Goal: Information Seeking & Learning: Learn about a topic

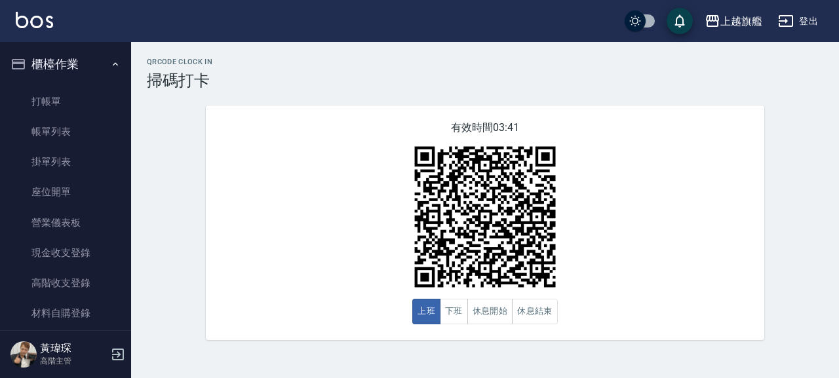
scroll to position [149, 0]
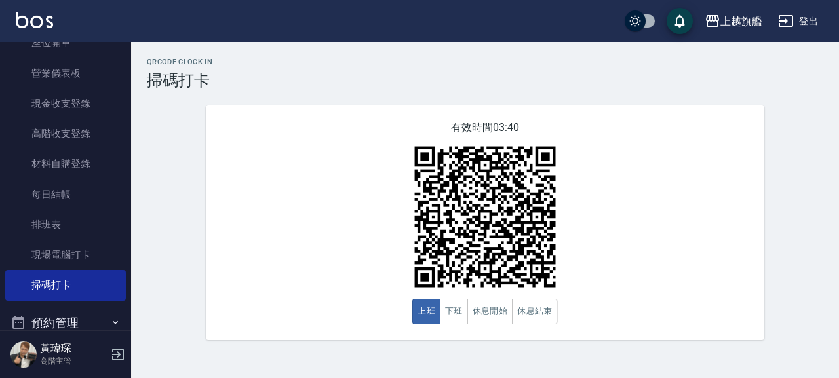
click at [256, 114] on div "有效時間 03:40 上班 下班 休息開始 休息結束" at bounding box center [485, 223] width 558 height 235
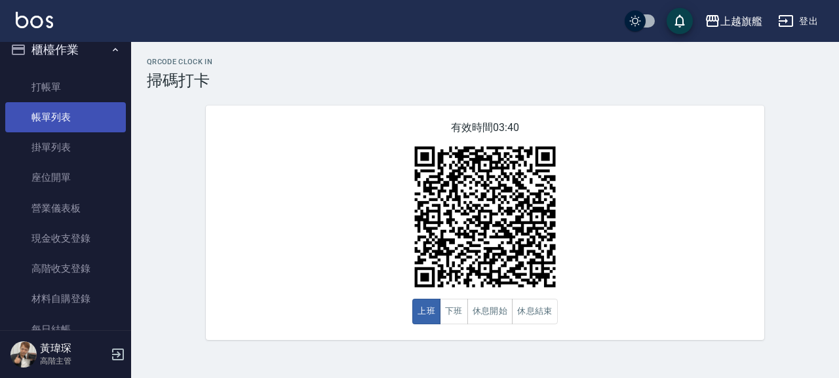
scroll to position [0, 0]
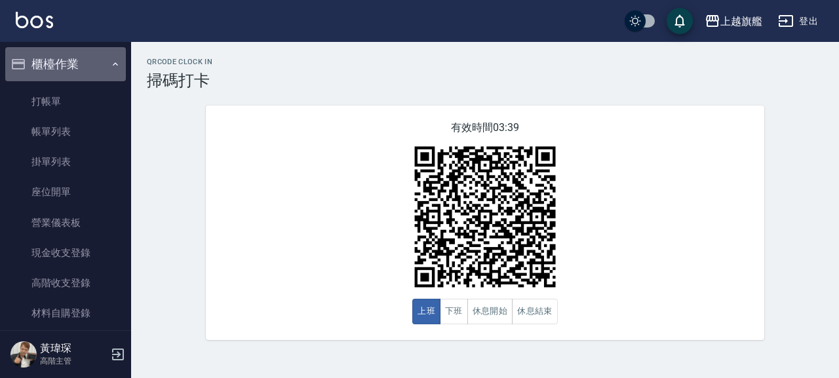
click at [68, 66] on button "櫃檯作業" at bounding box center [65, 64] width 121 height 34
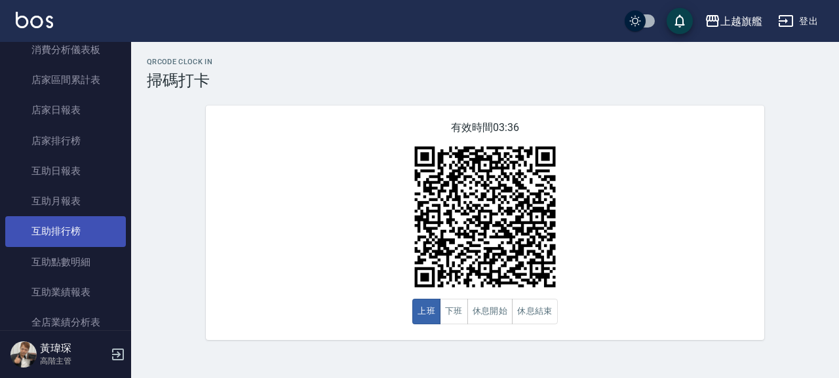
scroll to position [224, 0]
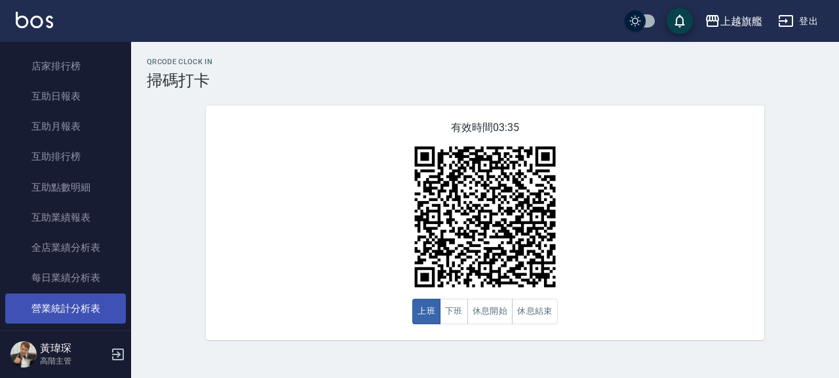
click at [71, 311] on link "營業統計分析表" at bounding box center [65, 309] width 121 height 30
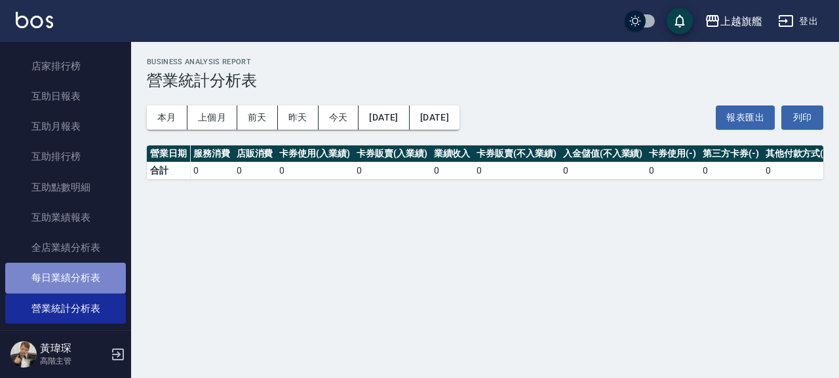
click at [69, 278] on link "每日業績分析表" at bounding box center [65, 278] width 121 height 30
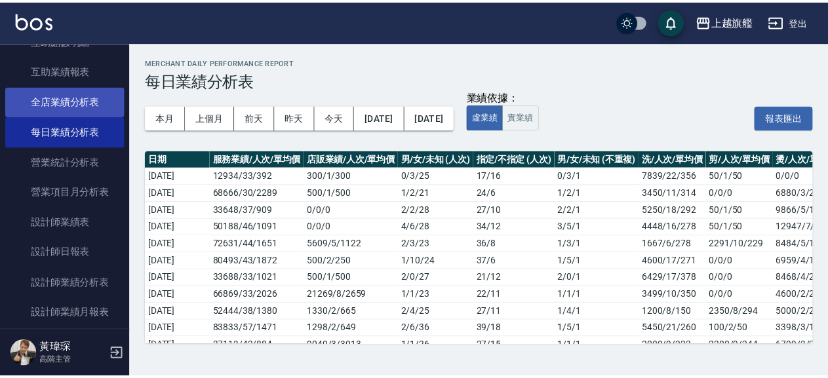
scroll to position [374, 0]
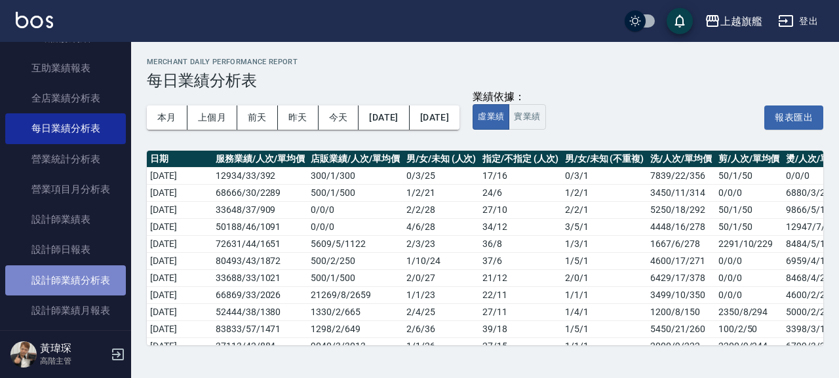
click at [68, 295] on link "設計師業績分析表" at bounding box center [65, 280] width 121 height 30
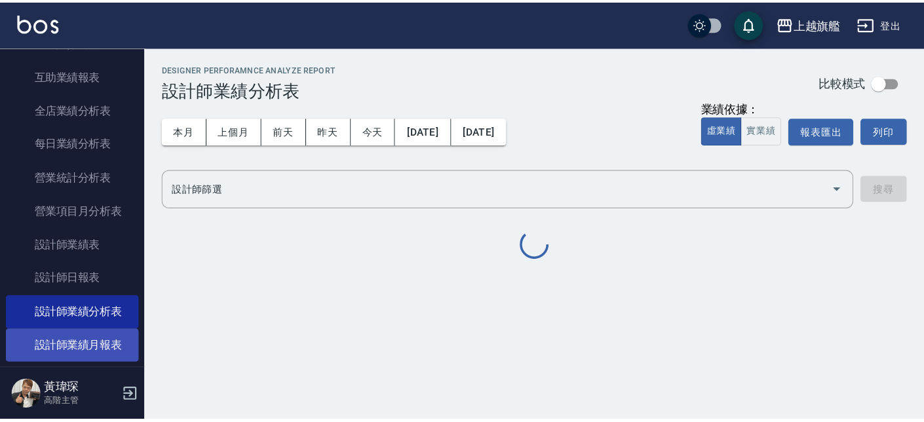
scroll to position [448, 0]
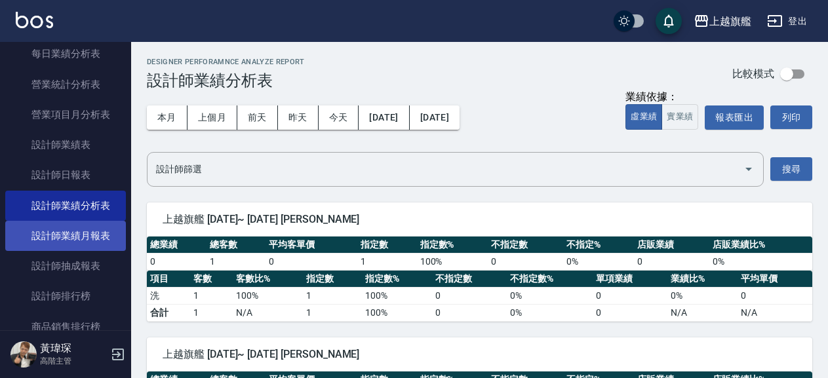
click at [66, 251] on link "設計師業績月報表" at bounding box center [65, 236] width 121 height 30
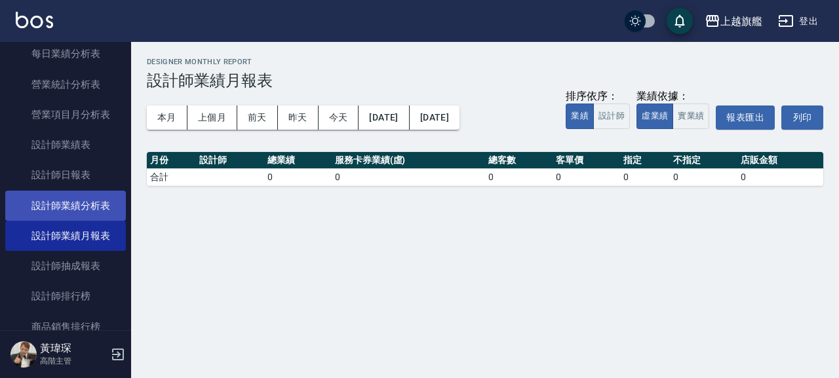
click at [63, 221] on link "設計師業績分析表" at bounding box center [65, 206] width 121 height 30
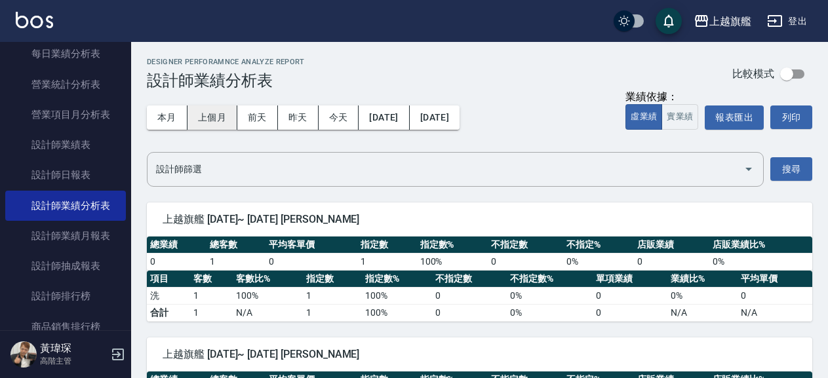
click at [226, 118] on button "上個月" at bounding box center [212, 118] width 50 height 24
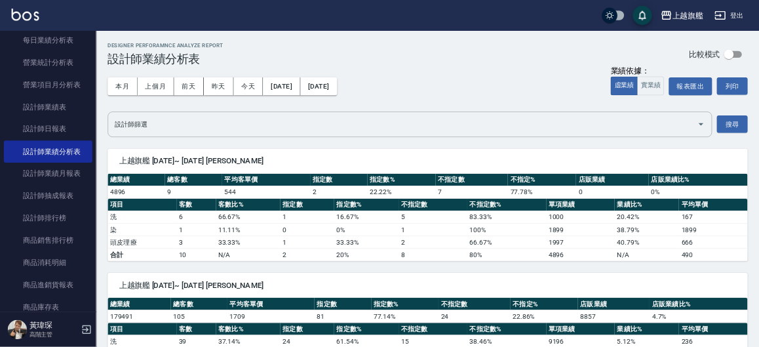
scroll to position [448, 0]
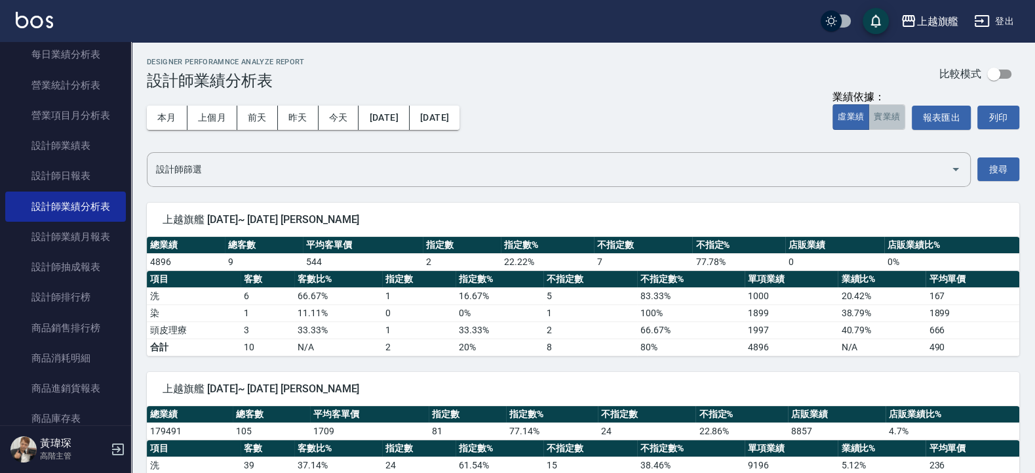
click at [838, 115] on button "實業績" at bounding box center [886, 117] width 37 height 26
type button "TRUTH"
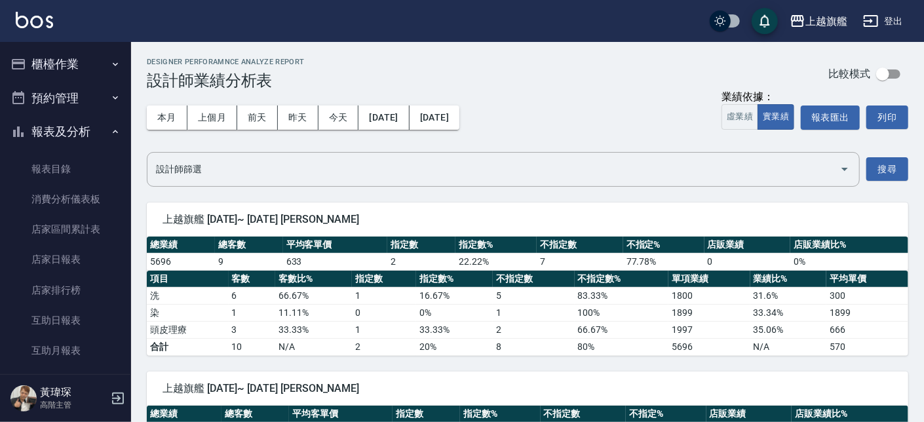
scroll to position [448, 0]
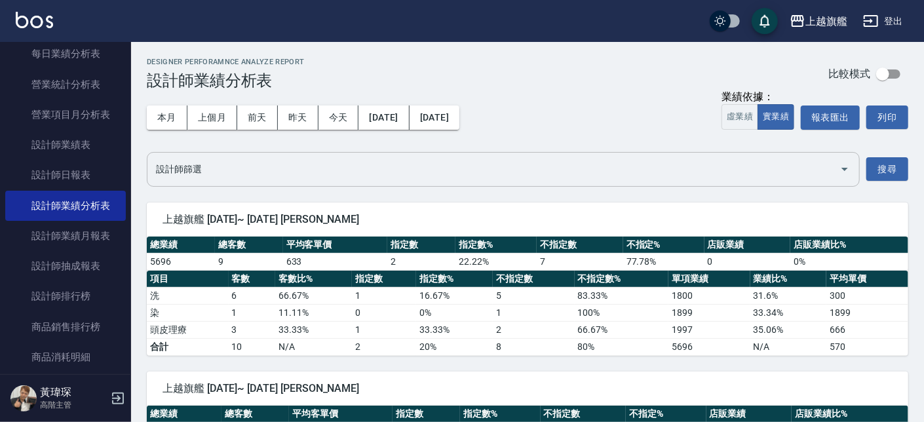
click at [429, 169] on input "設計師篩選" at bounding box center [494, 169] width 682 height 23
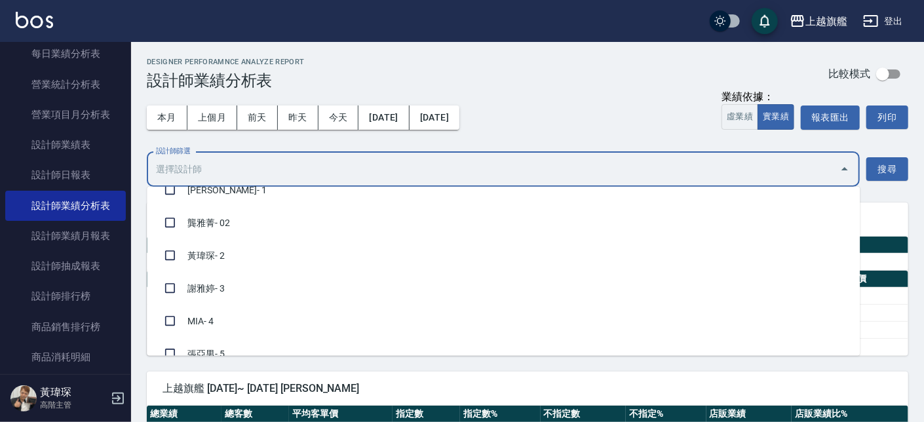
scroll to position [132, 0]
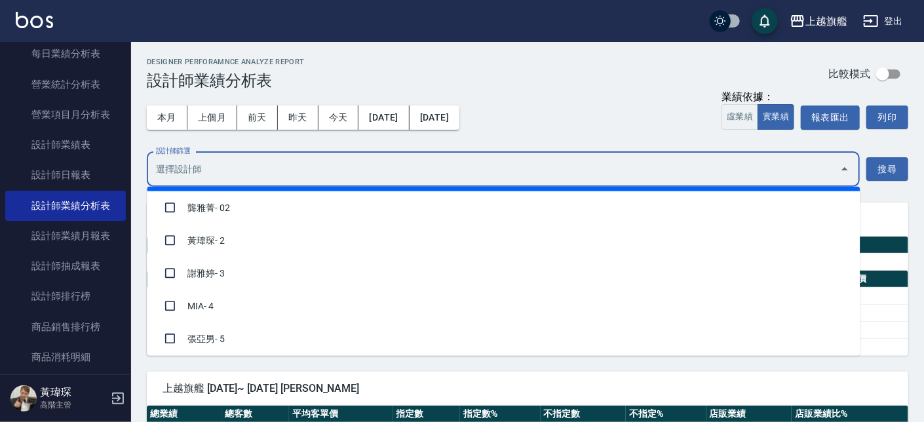
click at [583, 74] on div "Designer Perforamnce Analyze Report 設計師業績分析表 比較模式" at bounding box center [528, 74] width 762 height 32
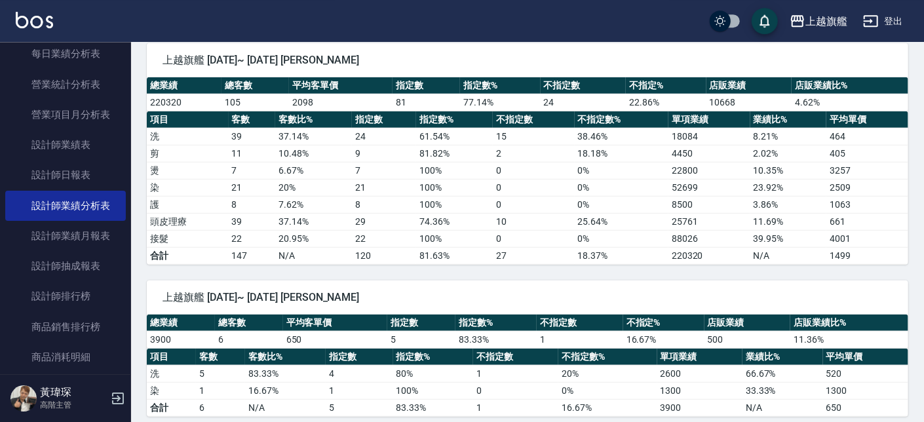
scroll to position [298, 0]
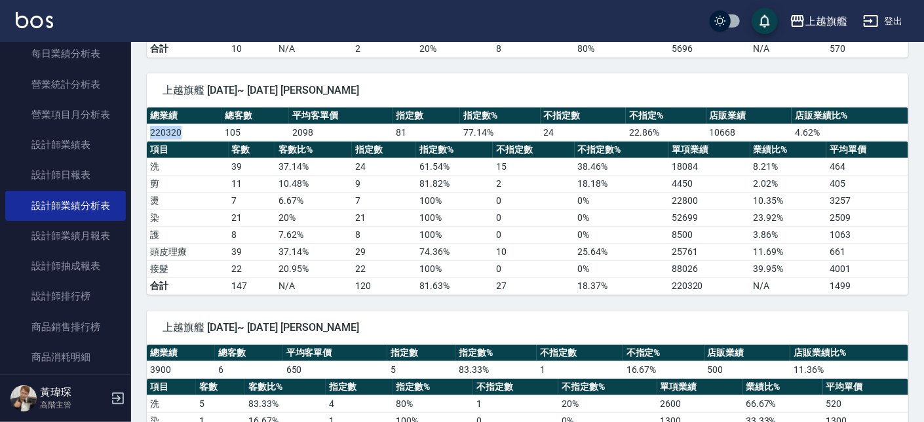
drag, startPoint x: 193, startPoint y: 132, endPoint x: 146, endPoint y: 136, distance: 46.7
click at [147, 136] on div "總業績 總客數 平均客單價 指定數 指定數% 不指定數 不指定% 店販業績 店販業績比% 220320 105 2098 81 77.14 % 24 22.8…" at bounding box center [528, 124] width 762 height 34
copy td "220320"
drag, startPoint x: 671, startPoint y: 199, endPoint x: 699, endPoint y: 203, distance: 27.9
click at [699, 203] on td "22800" at bounding box center [709, 200] width 82 height 17
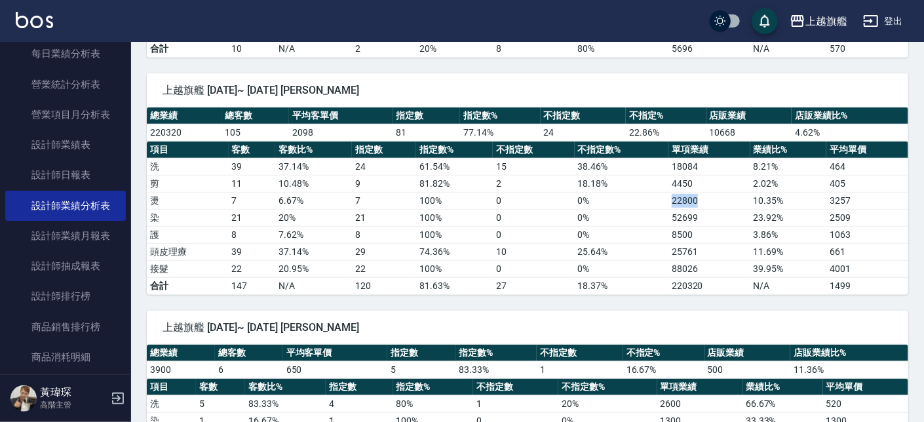
copy td "22800"
drag, startPoint x: 652, startPoint y: 218, endPoint x: 697, endPoint y: 219, distance: 45.2
click at [697, 219] on tr "染 21 20 % 21 100 % 0 0 % 52699 23.92 % 2509" at bounding box center [528, 217] width 762 height 17
copy tr "52699"
click at [714, 233] on td "8500" at bounding box center [709, 234] width 82 height 17
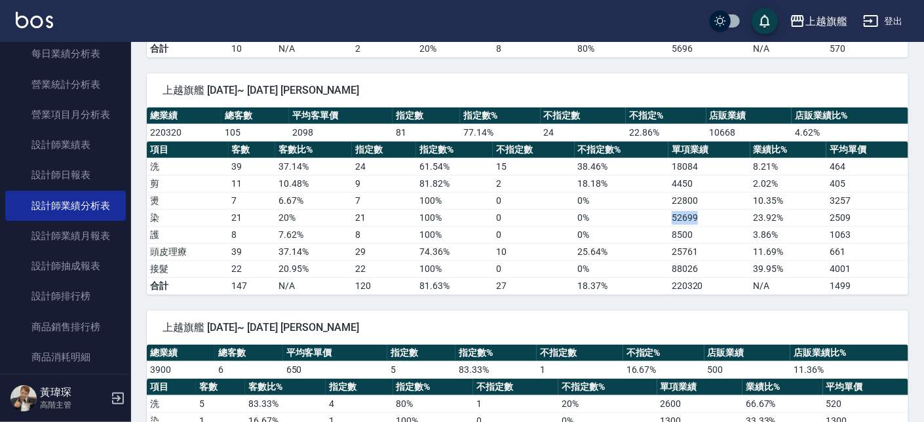
drag, startPoint x: 665, startPoint y: 219, endPoint x: 695, endPoint y: 216, distance: 30.3
click at [695, 216] on tr "染 21 20 % 21 100 % 0 0 % 52699 23.92 % 2509" at bounding box center [528, 217] width 762 height 17
copy tr "52699"
drag, startPoint x: 652, startPoint y: 237, endPoint x: 703, endPoint y: 239, distance: 50.5
click at [703, 239] on tr "護 8 7.62 % 8 100 % 0 0 % 8500 3.86 % 1063" at bounding box center [528, 234] width 762 height 17
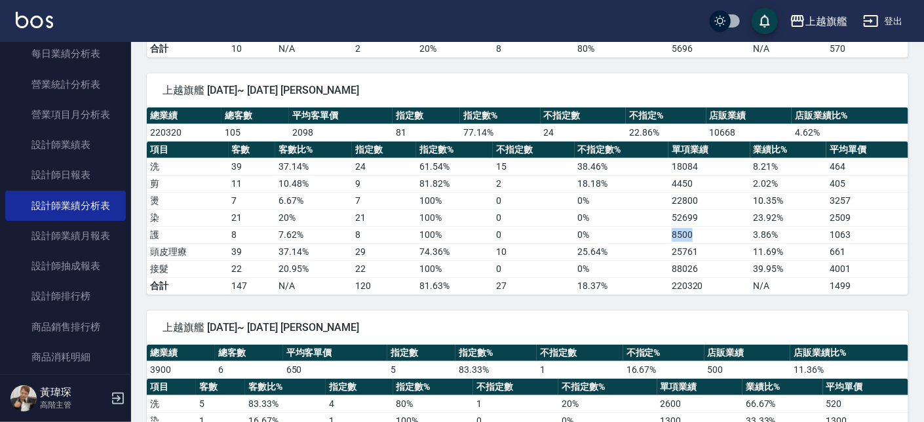
copy tr "8500"
drag, startPoint x: 656, startPoint y: 254, endPoint x: 720, endPoint y: 254, distance: 63.6
click at [720, 254] on tr "頭皮理療 39 37.14 % 29 74.36 % 10 25.64 % 25761 11.69 % 661" at bounding box center [528, 251] width 762 height 17
copy tr "25761"
drag, startPoint x: 686, startPoint y: 278, endPoint x: 697, endPoint y: 274, distance: 11.8
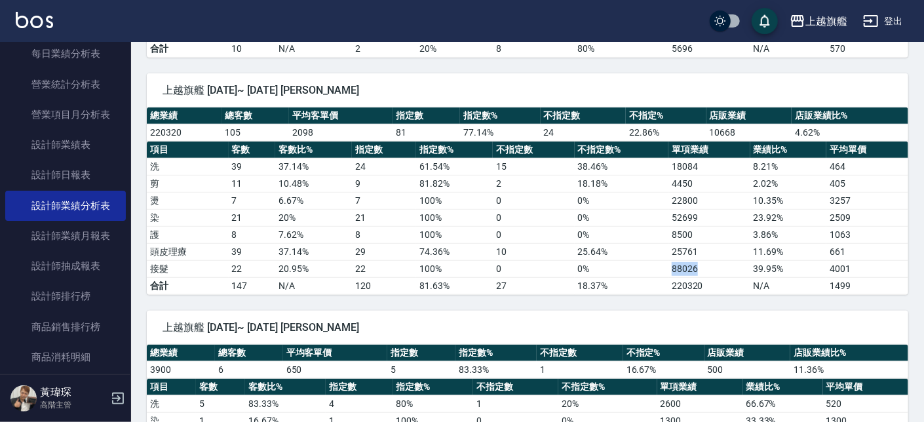
click at [697, 274] on tr "接髮 22 20.95 % 22 100 % 0 0 % 88026 39.95 % 4001" at bounding box center [528, 268] width 762 height 17
copy tr "88026"
drag, startPoint x: 700, startPoint y: 130, endPoint x: 735, endPoint y: 136, distance: 35.9
click at [735, 136] on tr "220320 105 2098 81 77.14 % 24 22.86 % 10668 4.62 %" at bounding box center [528, 132] width 762 height 17
copy tr "10668"
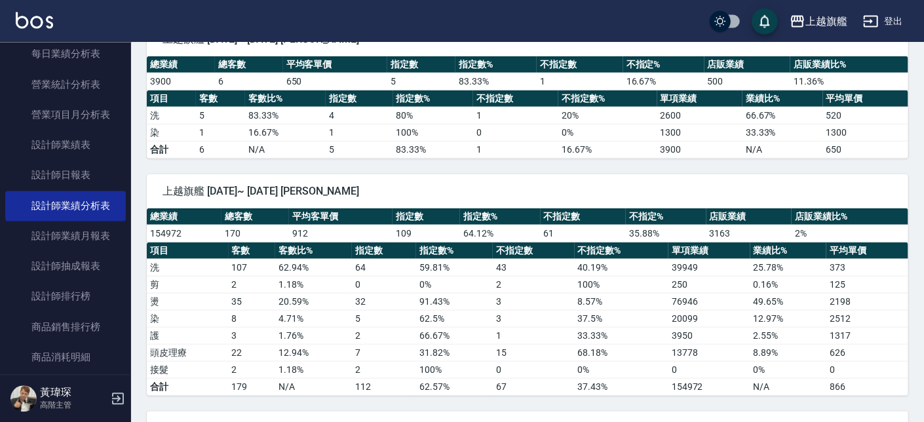
scroll to position [597, 0]
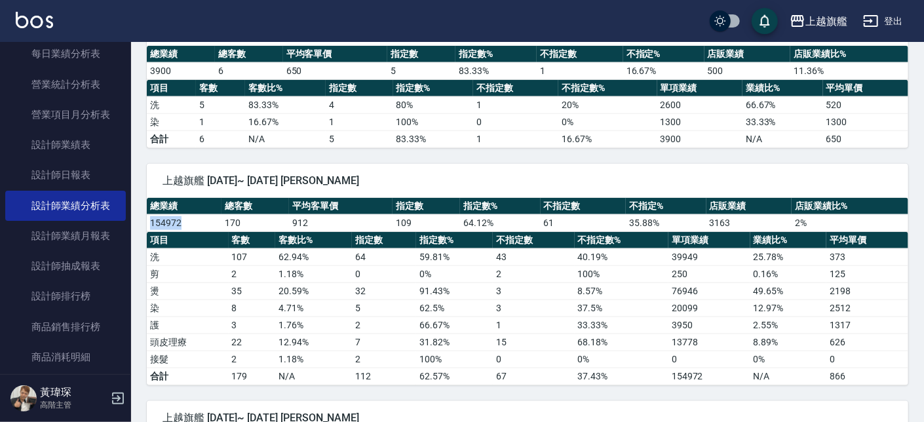
drag, startPoint x: 188, startPoint y: 231, endPoint x: 145, endPoint y: 226, distance: 42.8
click at [147, 226] on div "總業績 總客數 平均客單價 指定數 指定數% 不指定數 不指定% 店販業績 店販業績比% 154972 170 912 109 64.12 % 61 35.8…" at bounding box center [528, 215] width 762 height 34
copy td "154972"
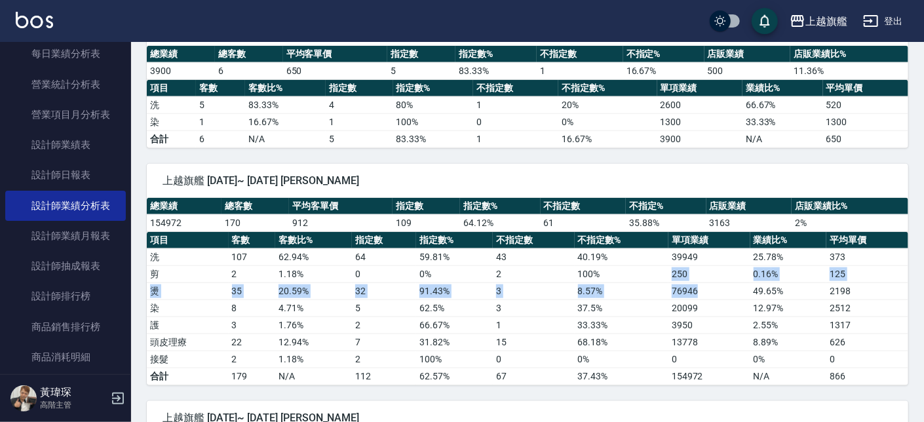
drag, startPoint x: 667, startPoint y: 286, endPoint x: 695, endPoint y: 290, distance: 29.1
click at [695, 290] on tbody "洗 107 62.94 % 64 59.81 % 43 40.19 % 39949 25.78 % 373 剪 2 1.18 % 0 0 % 2 100 % …" at bounding box center [528, 316] width 762 height 136
click at [672, 300] on td "76946" at bounding box center [709, 290] width 82 height 17
drag, startPoint x: 655, startPoint y: 293, endPoint x: 701, endPoint y: 294, distance: 46.5
click at [701, 294] on tr "燙 35 20.59 % 32 91.43 % 3 8.57 % 76946 49.65 % 2198" at bounding box center [528, 290] width 762 height 17
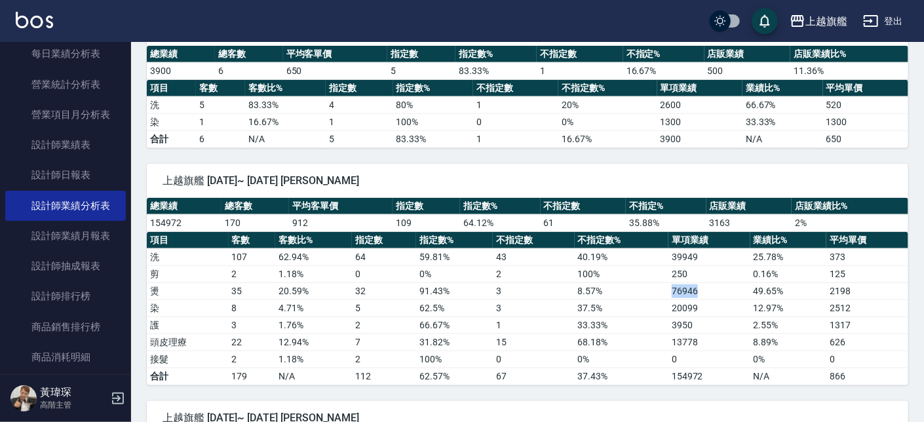
copy tr "76946"
drag, startPoint x: 703, startPoint y: 305, endPoint x: 720, endPoint y: 310, distance: 17.8
click at [720, 310] on tr "染 8 4.71 % 5 62.5 % 3 37.5 % 20099 12.97 % 2512" at bounding box center [528, 308] width 762 height 17
drag, startPoint x: 657, startPoint y: 320, endPoint x: 697, endPoint y: 328, distance: 40.7
click at [697, 328] on tr "護 3 1.76 % 2 66.67 % 1 33.33 % 3950 2.55 % 1317" at bounding box center [528, 325] width 762 height 17
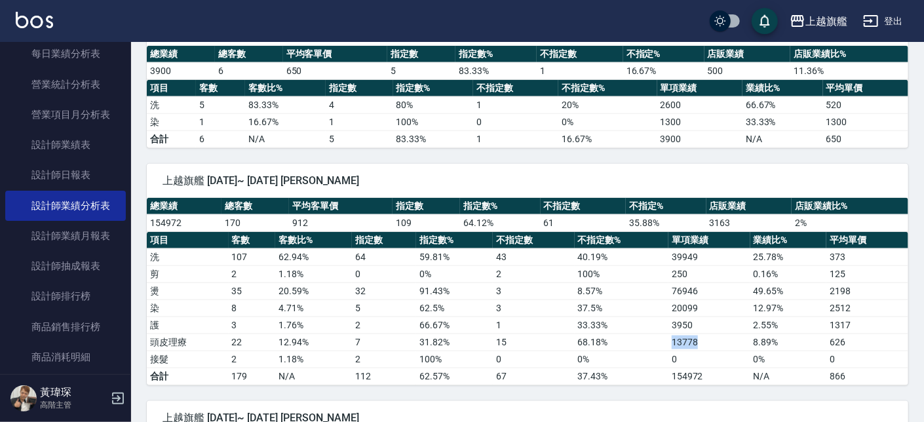
drag, startPoint x: 672, startPoint y: 343, endPoint x: 705, endPoint y: 340, distance: 32.9
click at [705, 340] on td "13778" at bounding box center [709, 342] width 82 height 17
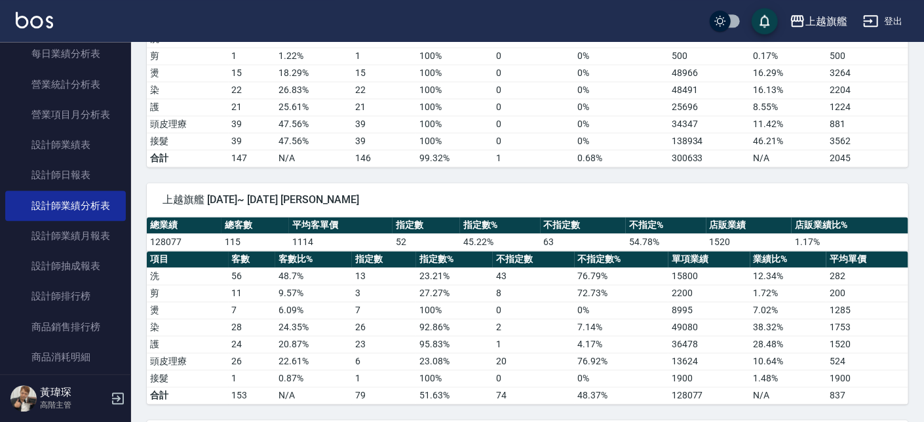
scroll to position [1343, 0]
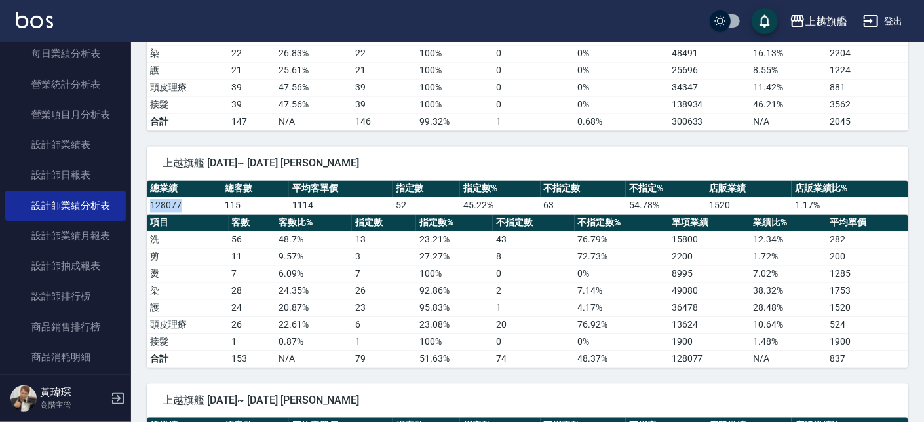
drag, startPoint x: 187, startPoint y: 212, endPoint x: 151, endPoint y: 211, distance: 35.4
click at [151, 211] on td "128077" at bounding box center [184, 205] width 75 height 17
drag, startPoint x: 669, startPoint y: 272, endPoint x: 696, endPoint y: 272, distance: 26.9
click at [696, 272] on tr "燙 7 6.09 % 7 100 % 0 0 % 8995 7.02 % 1285" at bounding box center [528, 273] width 762 height 17
drag, startPoint x: 661, startPoint y: 296, endPoint x: 699, endPoint y: 298, distance: 37.4
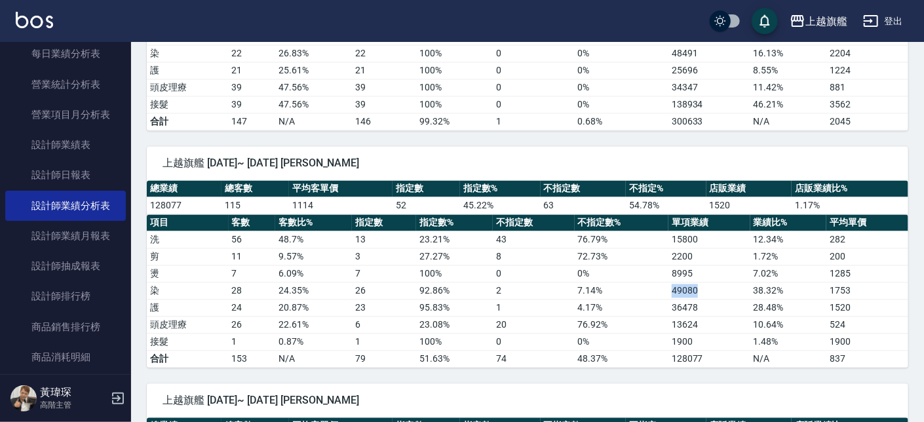
click at [699, 298] on tr "染 28 24.35 % 26 92.86 % 2 7.14 % 49080 38.32 % 1753" at bounding box center [528, 290] width 762 height 17
drag, startPoint x: 653, startPoint y: 311, endPoint x: 700, endPoint y: 314, distance: 46.6
click at [700, 314] on tr "護 24 20.87 % 23 95.83 % 1 4.17 % 36478 28.48 % 1520" at bounding box center [528, 307] width 762 height 17
drag, startPoint x: 670, startPoint y: 331, endPoint x: 708, endPoint y: 331, distance: 38.7
click at [708, 331] on td "13624" at bounding box center [709, 324] width 82 height 17
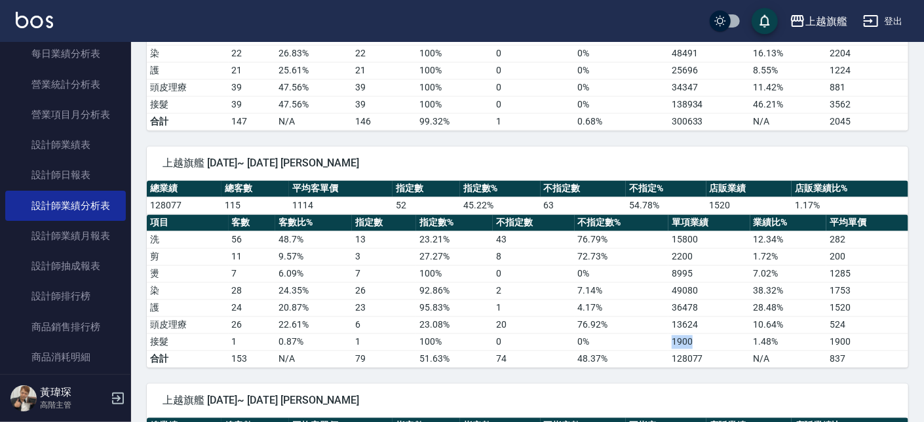
drag, startPoint x: 676, startPoint y: 346, endPoint x: 699, endPoint y: 344, distance: 23.0
click at [699, 344] on tr "接髮 1 0.87 % 1 100 % 0 0 % 1900 1.48 % 1900" at bounding box center [528, 341] width 762 height 17
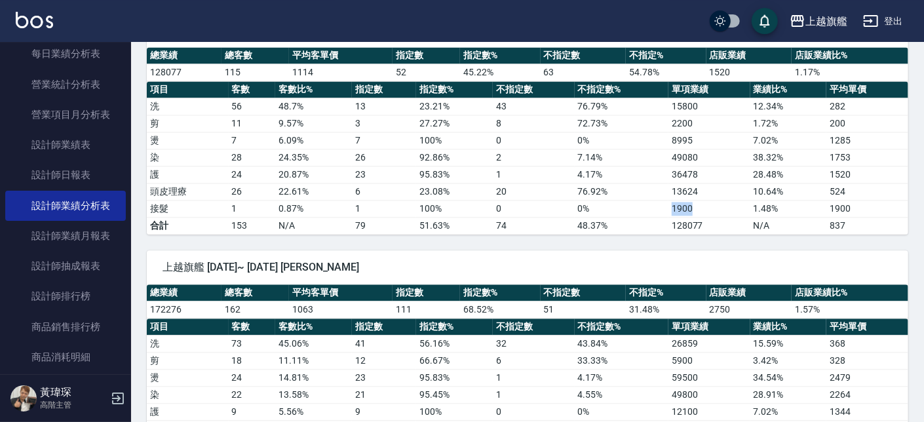
scroll to position [1567, 0]
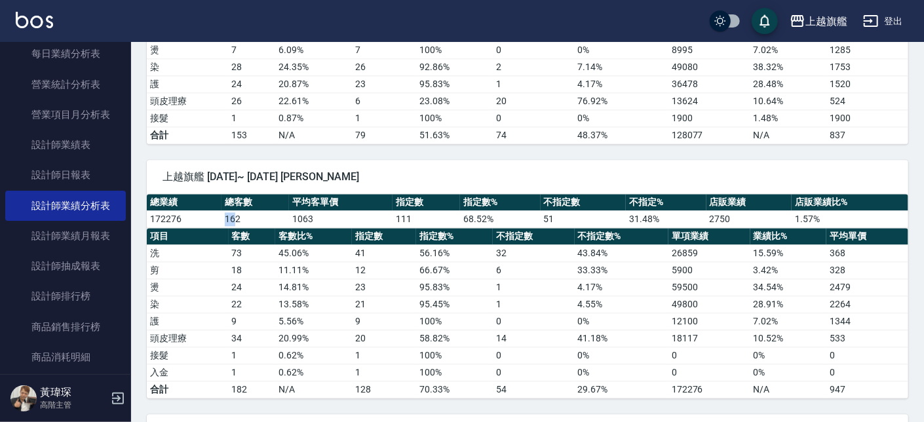
drag, startPoint x: 217, startPoint y: 226, endPoint x: 233, endPoint y: 228, distance: 15.9
click at [233, 227] on tr "172276 162 1063 111 68.52 % 51 31.48 % 2750 1.57 %" at bounding box center [528, 218] width 762 height 17
click at [374, 326] on td "9" at bounding box center [384, 321] width 64 height 17
drag, startPoint x: 632, startPoint y: 284, endPoint x: 696, endPoint y: 291, distance: 64.6
click at [696, 291] on tr "燙 24 14.81 % 23 95.83 % 1 4.17 % 59500 34.54 % 2479" at bounding box center [528, 287] width 762 height 17
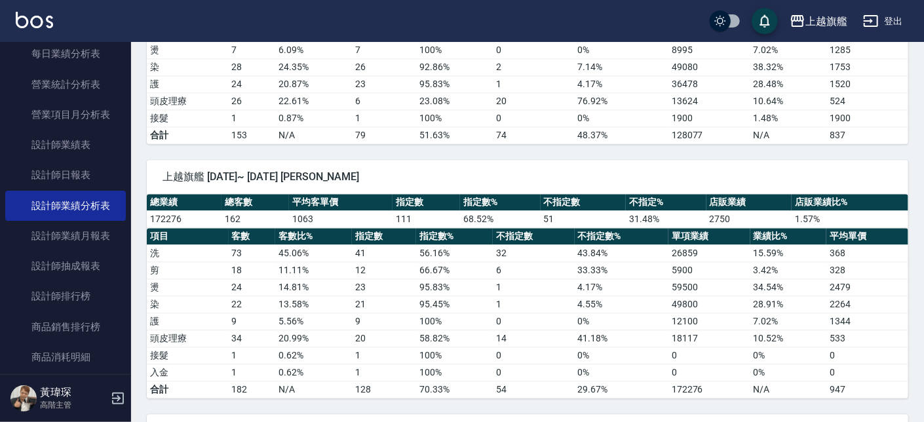
drag, startPoint x: 678, startPoint y: 314, endPoint x: 677, endPoint y: 306, distance: 7.9
click at [678, 313] on td "49800" at bounding box center [709, 304] width 82 height 17
drag, startPoint x: 687, startPoint y: 296, endPoint x: 701, endPoint y: 300, distance: 13.7
click at [701, 296] on tr "燙 24 14.81 % 23 95.83 % 1 4.17 % 59500 34.54 % 2479" at bounding box center [528, 287] width 762 height 17
drag, startPoint x: 669, startPoint y: 308, endPoint x: 701, endPoint y: 316, distance: 32.4
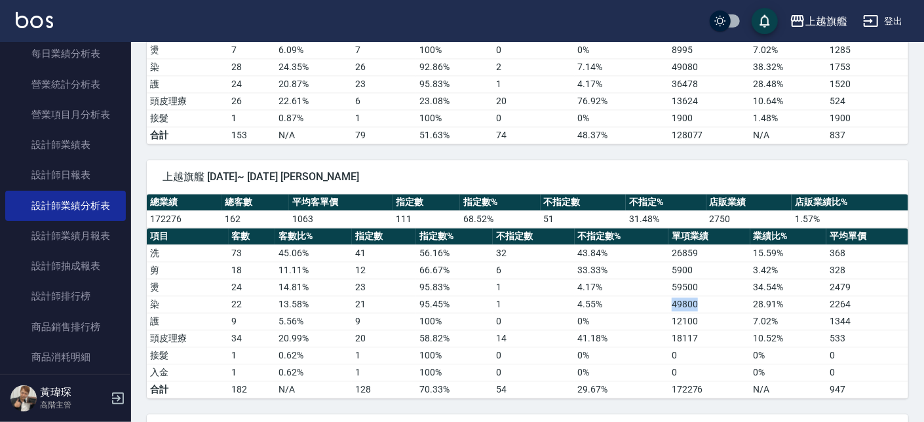
click at [701, 313] on td "49800" at bounding box center [709, 304] width 82 height 17
drag, startPoint x: 642, startPoint y: 326, endPoint x: 703, endPoint y: 330, distance: 61.0
click at [703, 330] on tr "護 9 5.56 % 9 100 % 0 0 % 12100 7.02 % 1344" at bounding box center [528, 321] width 762 height 17
drag, startPoint x: 667, startPoint y: 341, endPoint x: 710, endPoint y: 340, distance: 43.9
click at [710, 340] on tr "頭皮理療 34 20.99 % 20 58.82 % 14 41.18 % 18117 10.52 % 533" at bounding box center [528, 338] width 762 height 17
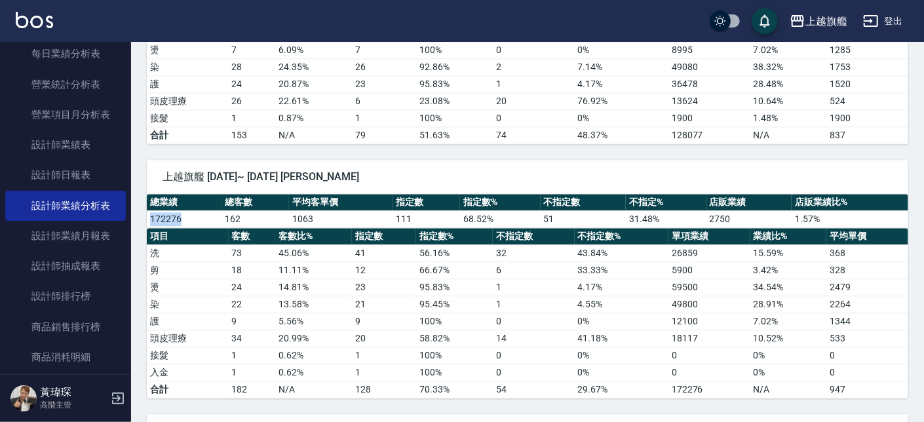
drag, startPoint x: 195, startPoint y: 227, endPoint x: 150, endPoint y: 225, distance: 44.6
click at [150, 225] on td "172276" at bounding box center [184, 218] width 75 height 17
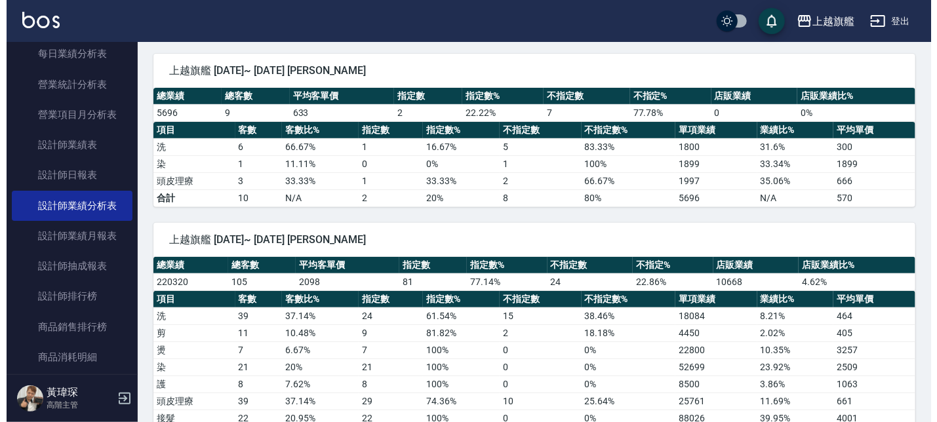
scroll to position [0, 0]
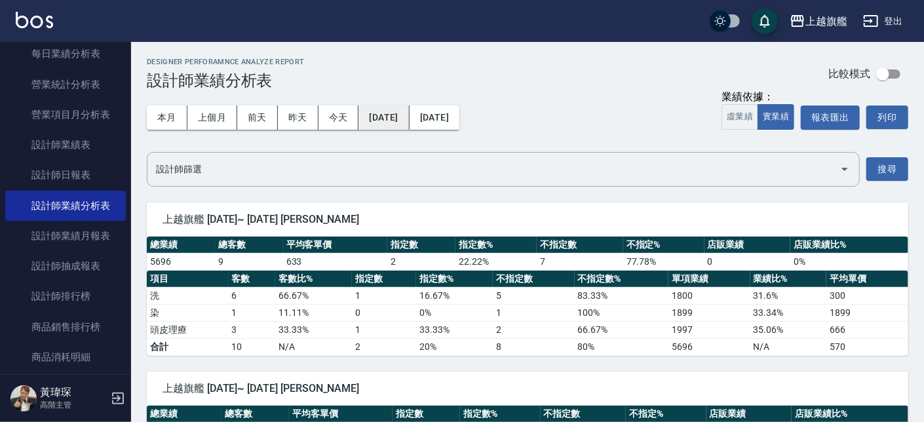
click at [389, 111] on button "2025/09/01" at bounding box center [383, 118] width 50 height 24
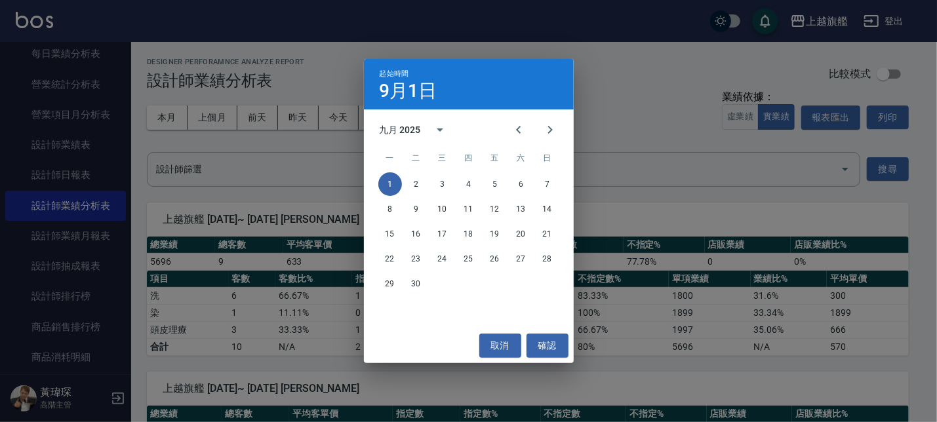
click at [404, 132] on div "九月 2025" at bounding box center [399, 130] width 41 height 14
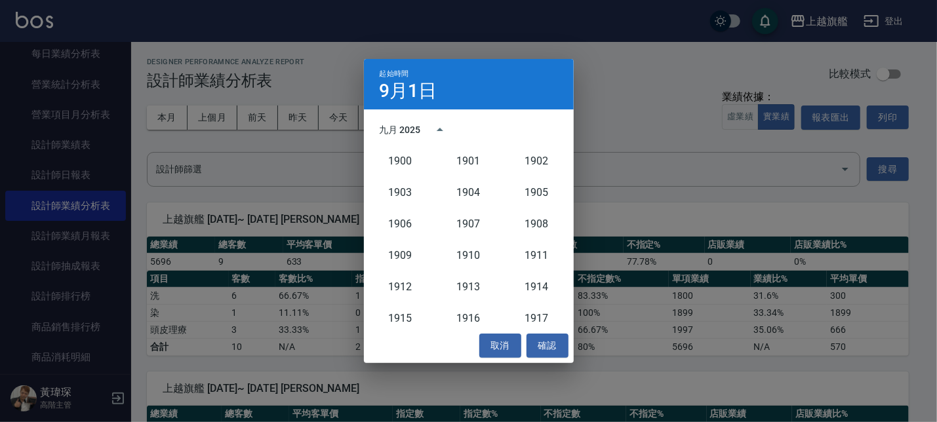
scroll to position [1214, 0]
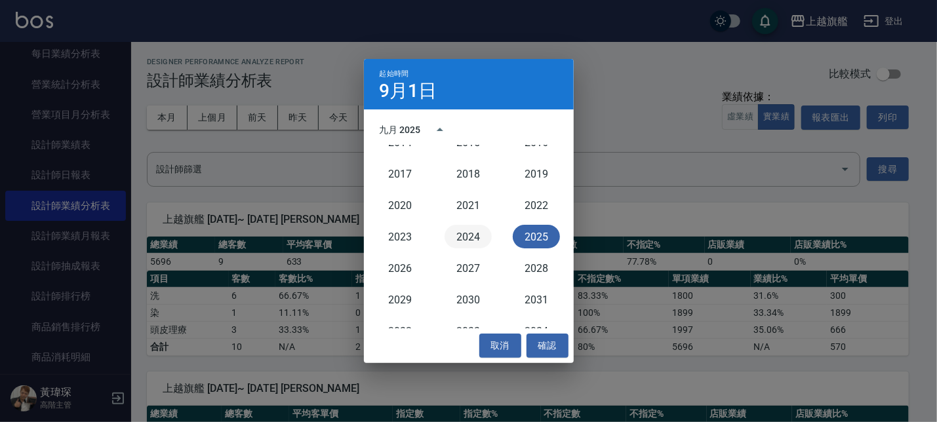
click at [460, 227] on button "2024" at bounding box center [467, 237] width 47 height 24
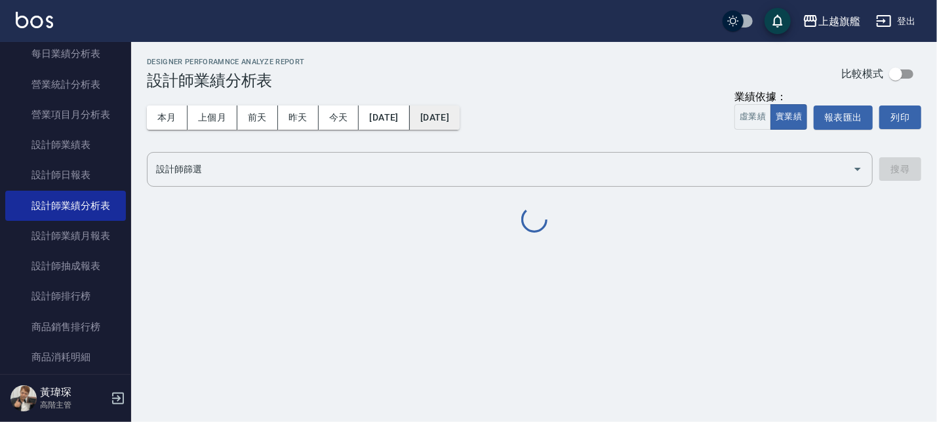
click at [459, 115] on button "2025/09/30" at bounding box center [435, 118] width 50 height 24
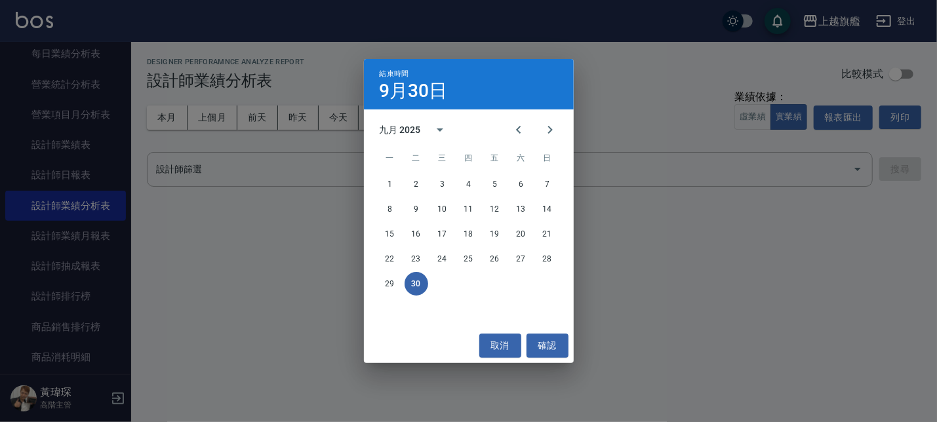
click at [402, 131] on div "九月 2025" at bounding box center [399, 130] width 41 height 14
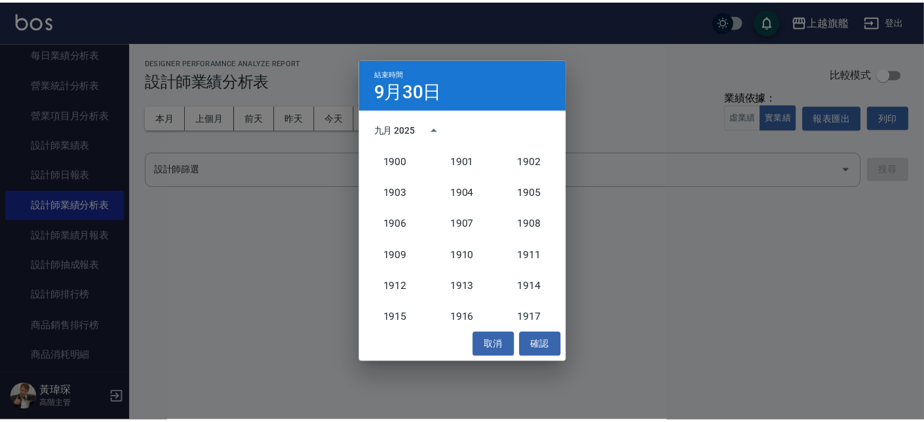
scroll to position [1214, 0]
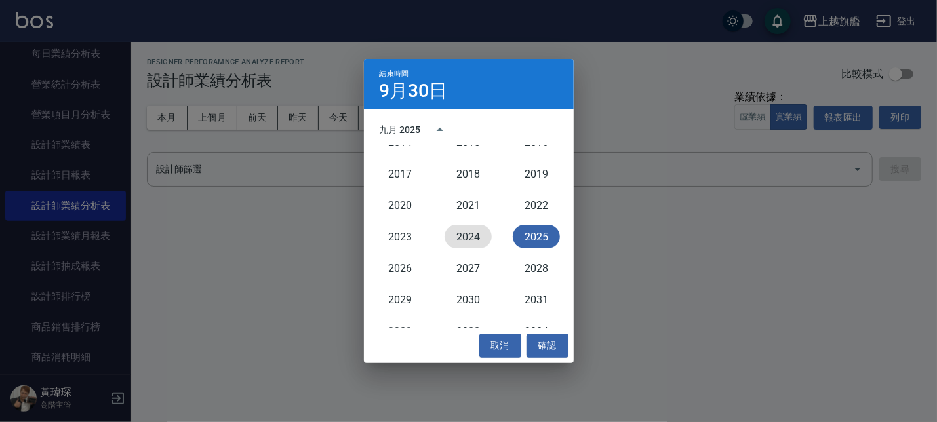
drag, startPoint x: 476, startPoint y: 234, endPoint x: 475, endPoint y: 243, distance: 9.3
click at [476, 235] on button "2024" at bounding box center [467, 237] width 47 height 24
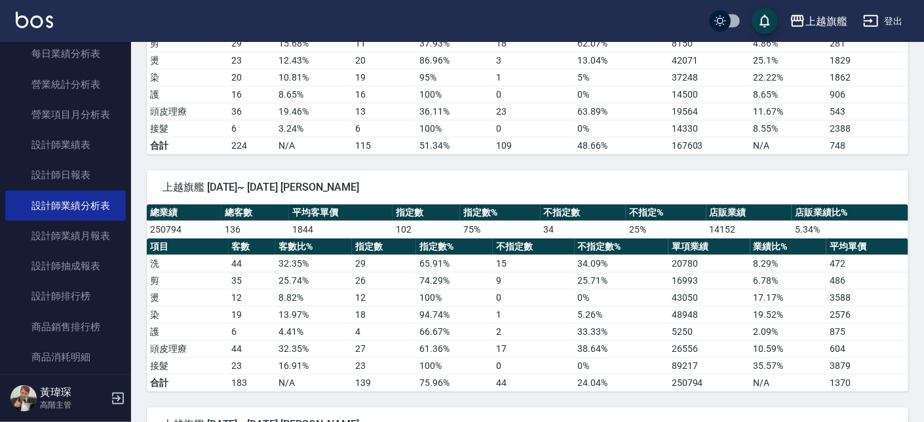
scroll to position [672, 0]
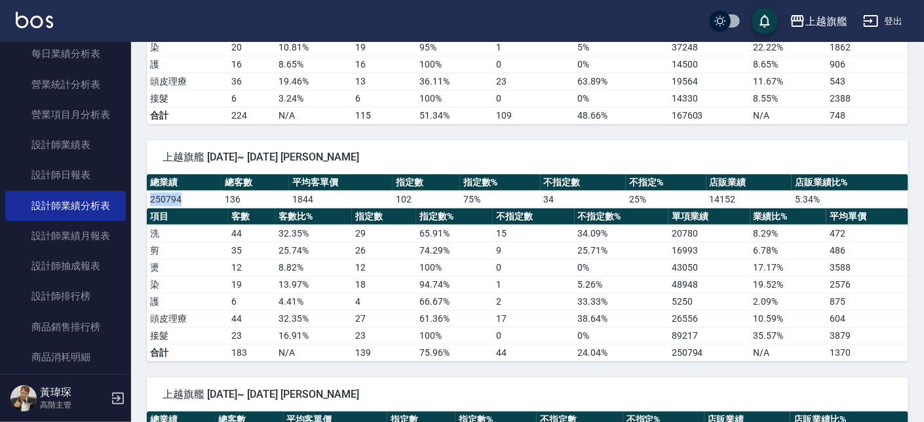
drag, startPoint x: 189, startPoint y: 202, endPoint x: 145, endPoint y: 201, distance: 43.3
click at [147, 201] on div "總業績 總客數 平均客單價 指定數 指定數% 不指定數 不指定% 店販業績 店販業績比% 250794 136 1844 102 75 % 34 25 % 1…" at bounding box center [528, 191] width 762 height 34
click at [217, 233] on td "洗" at bounding box center [188, 233] width 82 height 17
drag, startPoint x: 182, startPoint y: 201, endPoint x: 136, endPoint y: 204, distance: 46.6
click at [147, 204] on div "總業績 總客數 平均客單價 指定數 指定數% 不指定數 不指定% 店販業績 店販業績比% 250794 136 1844 102 75 % 34 25 % 1…" at bounding box center [528, 191] width 762 height 34
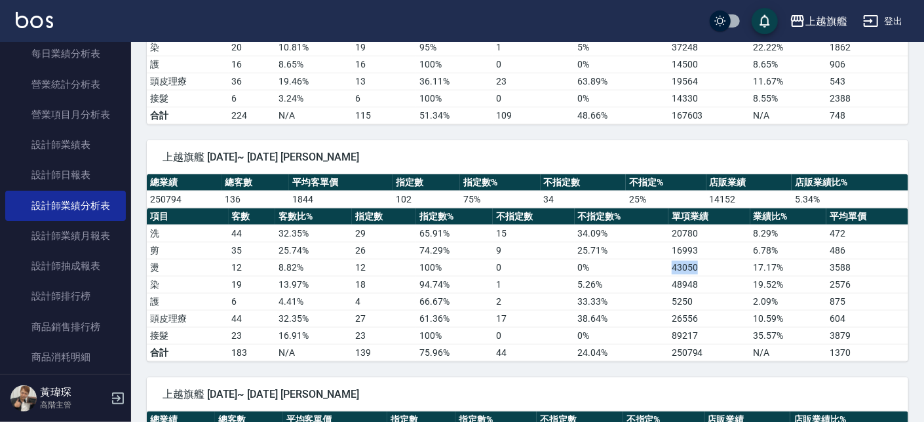
drag, startPoint x: 663, startPoint y: 276, endPoint x: 697, endPoint y: 275, distance: 34.1
click at [697, 275] on tr "燙 12 8.82 % 12 100 % 0 0 % 43050 17.17 % 3588" at bounding box center [528, 267] width 762 height 17
drag, startPoint x: 695, startPoint y: 288, endPoint x: 706, endPoint y: 289, distance: 11.2
click at [706, 289] on tr "染 19 13.97 % 18 94.74 % 1 5.26 % 48948 19.52 % 2576" at bounding box center [528, 284] width 762 height 17
drag, startPoint x: 682, startPoint y: 303, endPoint x: 691, endPoint y: 303, distance: 9.2
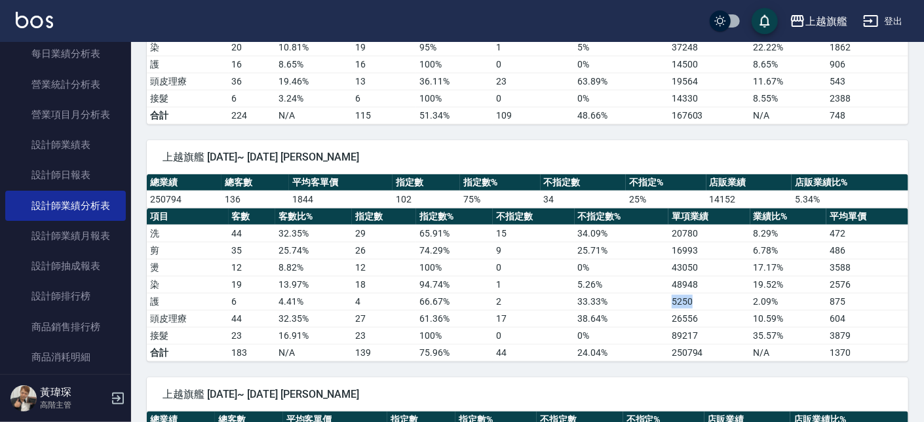
click at [691, 303] on tr "護 6 4.41 % 4 66.67 % 2 33.33 % 5250 2.09 % 875" at bounding box center [528, 301] width 762 height 17
drag, startPoint x: 665, startPoint y: 321, endPoint x: 695, endPoint y: 324, distance: 30.3
click at [695, 324] on tr "頭皮理療 44 32.35 % 27 61.36 % 17 38.64 % 26556 10.59 % 604" at bounding box center [528, 318] width 762 height 17
drag, startPoint x: 670, startPoint y: 339, endPoint x: 704, endPoint y: 339, distance: 33.4
click at [704, 339] on td "89217" at bounding box center [709, 335] width 82 height 17
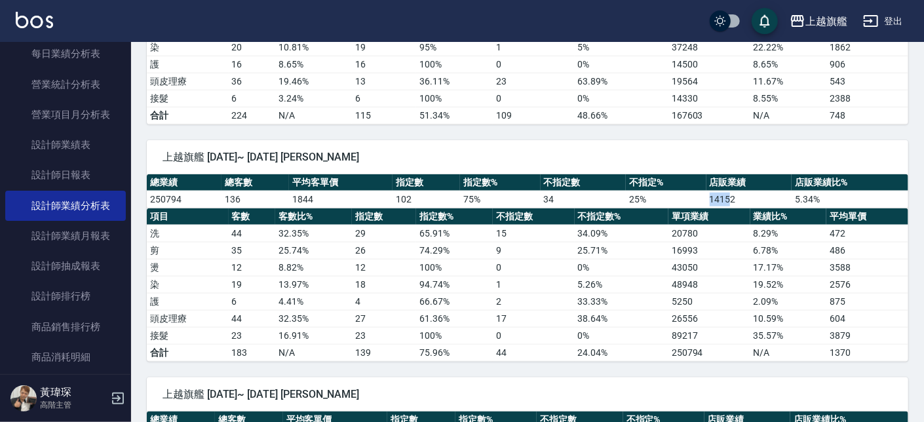
drag, startPoint x: 710, startPoint y: 197, endPoint x: 735, endPoint y: 195, distance: 24.9
click at [733, 200] on td "14152" at bounding box center [748, 199] width 85 height 17
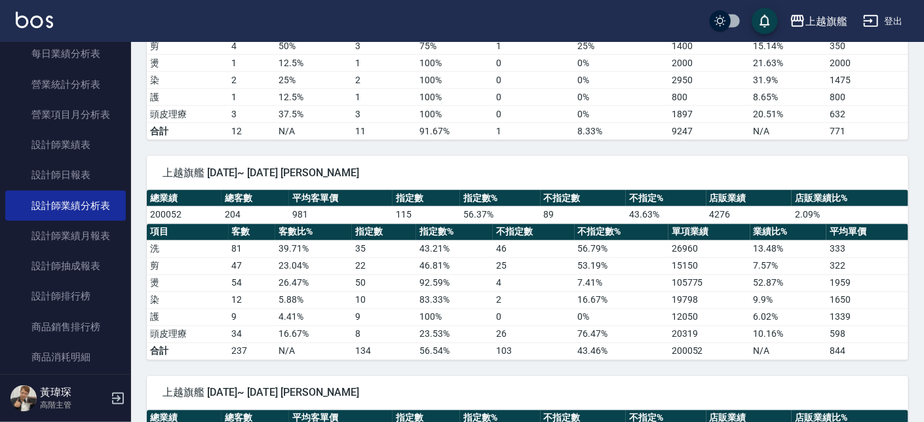
scroll to position [1119, 0]
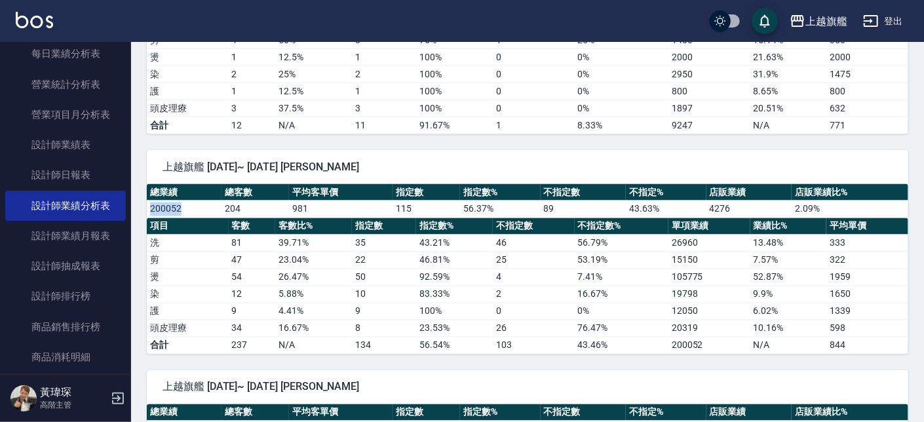
drag, startPoint x: 182, startPoint y: 210, endPoint x: 148, endPoint y: 212, distance: 33.5
click at [148, 212] on td "200052" at bounding box center [184, 209] width 75 height 17
drag, startPoint x: 663, startPoint y: 334, endPoint x: 701, endPoint y: 332, distance: 37.4
click at [701, 332] on tr "頭皮理療 34 16.67 % 8 23.53 % 26 76.47 % 20319 10.16 % 598" at bounding box center [528, 328] width 762 height 17
drag, startPoint x: 653, startPoint y: 309, endPoint x: 701, endPoint y: 309, distance: 47.2
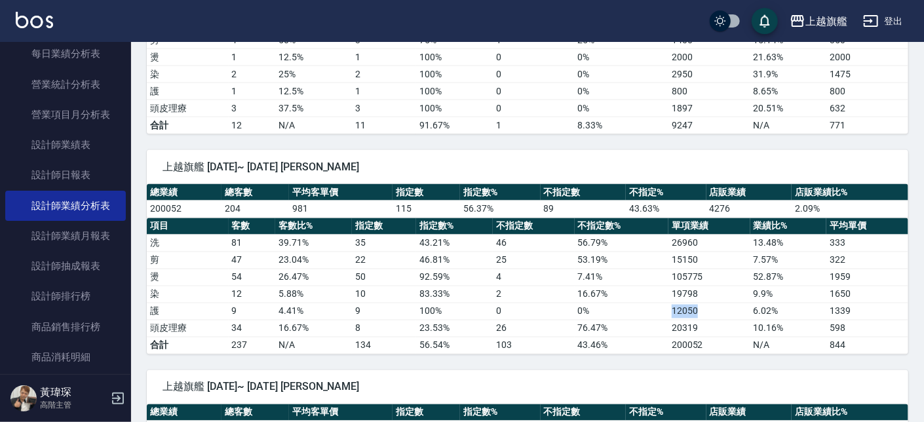
click at [701, 309] on tr "護 9 4.41 % 9 100 % 0 0 % 12050 6.02 % 1339" at bounding box center [528, 311] width 762 height 17
drag, startPoint x: 642, startPoint y: 295, endPoint x: 709, endPoint y: 296, distance: 66.9
click at [709, 296] on tr "染 12 5.88 % 10 83.33 % 2 16.67 % 19798 9.9 % 1650" at bounding box center [528, 294] width 762 height 17
drag, startPoint x: 652, startPoint y: 286, endPoint x: 705, endPoint y: 286, distance: 53.1
click at [705, 286] on tr "燙 54 26.47 % 50 92.59 % 4 7.41 % 105775 52.87 % 1959" at bounding box center [528, 277] width 762 height 17
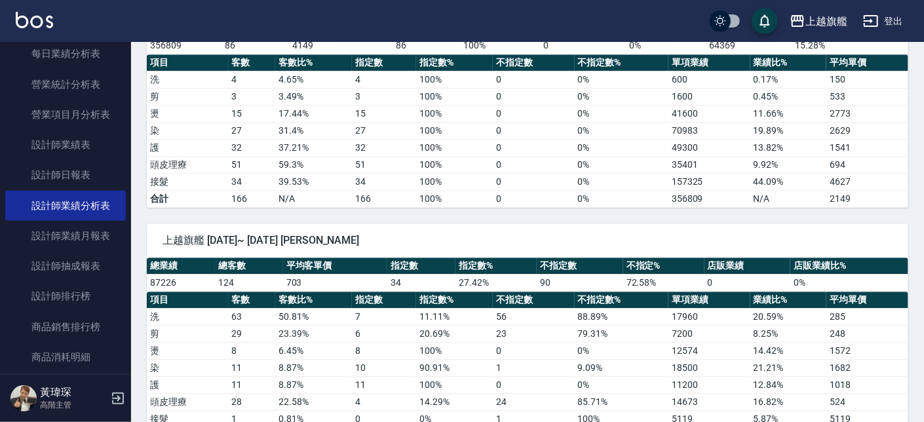
scroll to position [1791, 0]
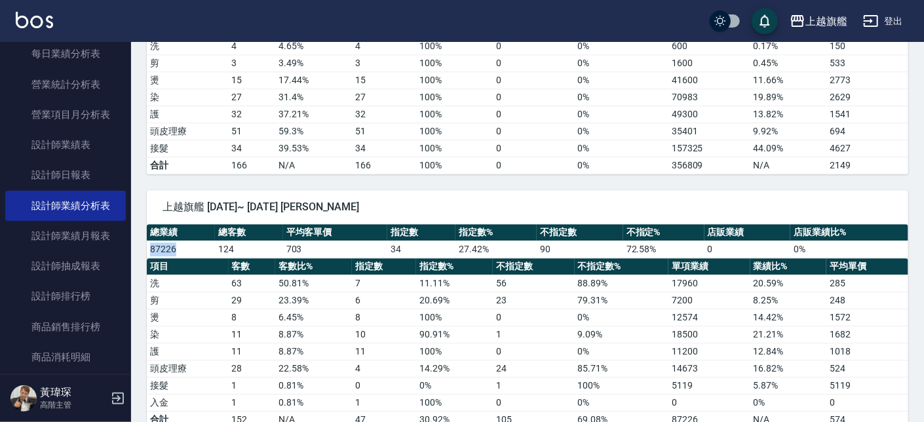
drag, startPoint x: 182, startPoint y: 254, endPoint x: 149, endPoint y: 254, distance: 32.8
click at [149, 254] on td "87226" at bounding box center [181, 249] width 68 height 17
drag, startPoint x: 709, startPoint y: 324, endPoint x: 670, endPoint y: 326, distance: 38.7
click at [670, 326] on td "12574" at bounding box center [709, 317] width 82 height 17
drag, startPoint x: 703, startPoint y: 333, endPoint x: 670, endPoint y: 343, distance: 34.8
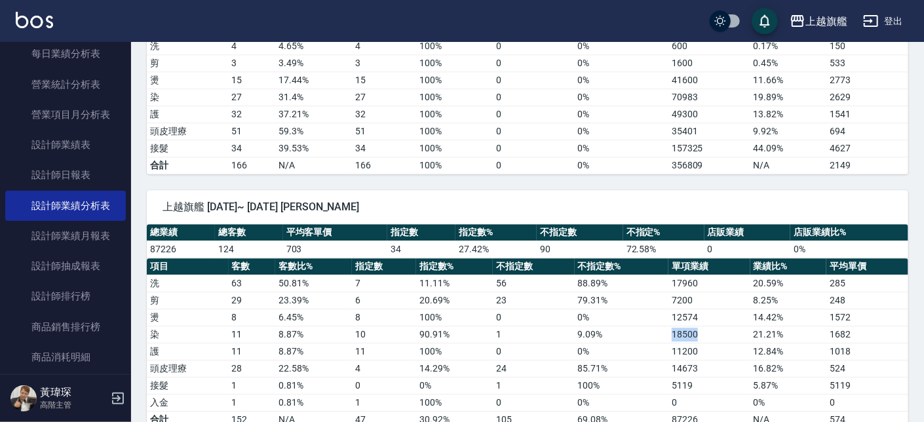
click at [670, 343] on td "18500" at bounding box center [709, 334] width 82 height 17
click at [626, 341] on td "9.09 %" at bounding box center [622, 334] width 94 height 17
drag, startPoint x: 663, startPoint y: 356, endPoint x: 710, endPoint y: 357, distance: 46.5
click at [710, 357] on tr "護 11 8.87 % 11 100 % 0 0 % 11200 12.84 % 1018" at bounding box center [528, 351] width 762 height 17
drag, startPoint x: 657, startPoint y: 377, endPoint x: 701, endPoint y: 377, distance: 44.6
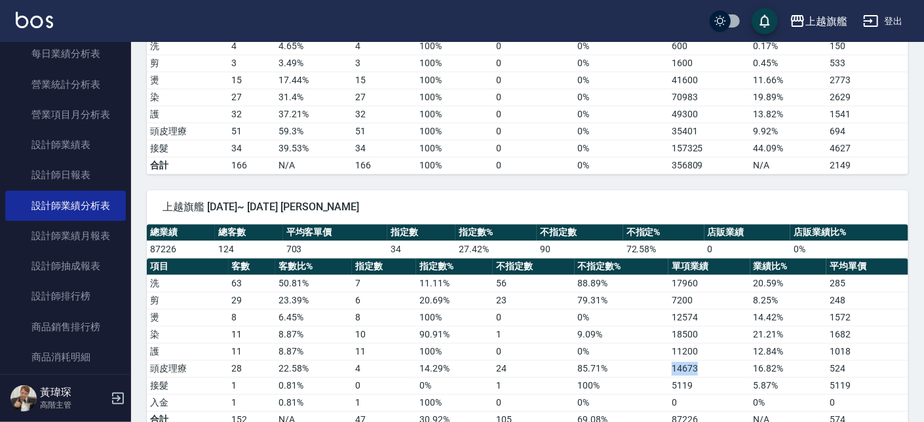
click at [701, 377] on tr "頭皮理療 28 22.58 % 4 14.29 % 24 85.71 % 14673 16.82 % 524" at bounding box center [528, 368] width 762 height 17
click at [585, 305] on td "79.31 %" at bounding box center [622, 300] width 94 height 17
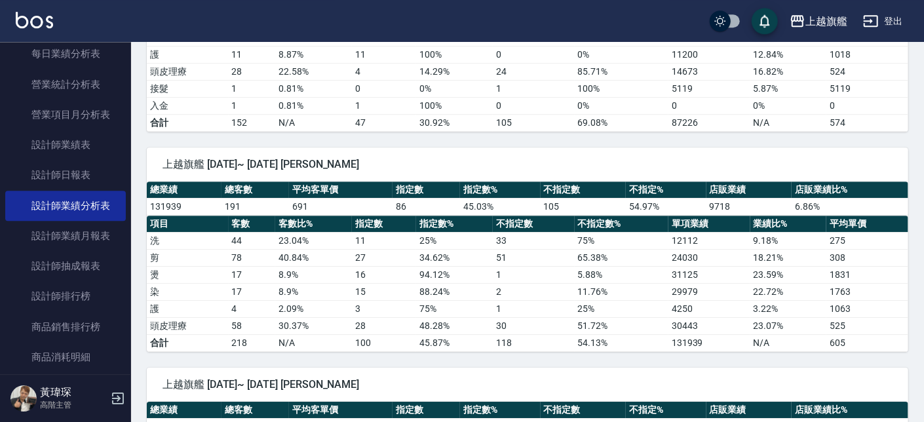
scroll to position [2090, 0]
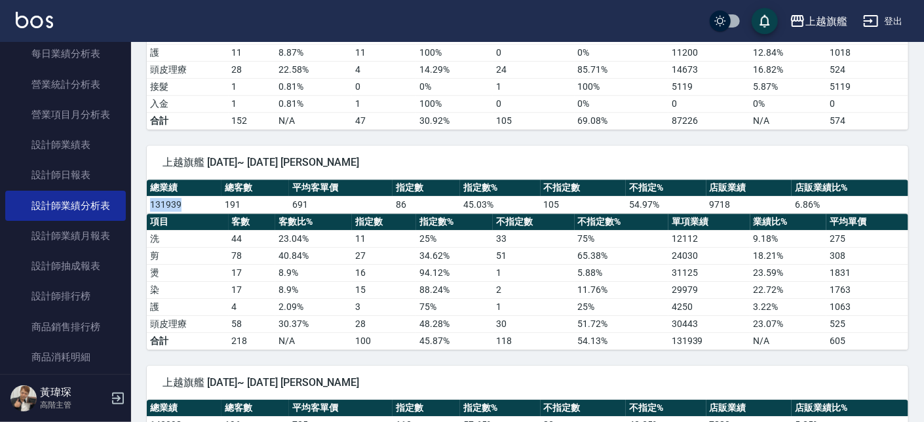
drag, startPoint x: 196, startPoint y: 206, endPoint x: 152, endPoint y: 210, distance: 44.1
click at [152, 210] on td "131939" at bounding box center [184, 204] width 75 height 17
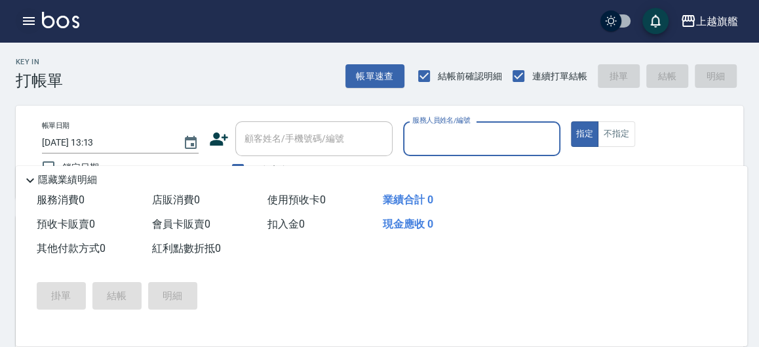
click at [29, 16] on icon "button" at bounding box center [29, 21] width 16 height 16
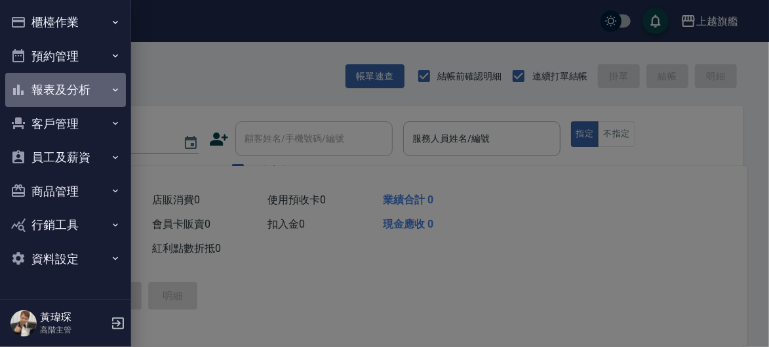
click at [69, 88] on button "報表及分析" at bounding box center [65, 90] width 121 height 34
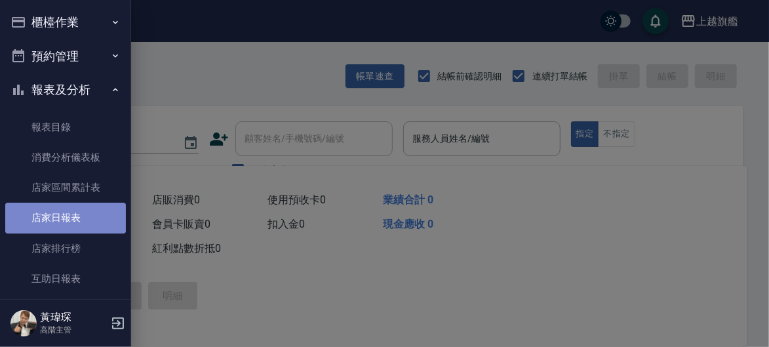
click at [68, 211] on link "店家日報表" at bounding box center [65, 218] width 121 height 30
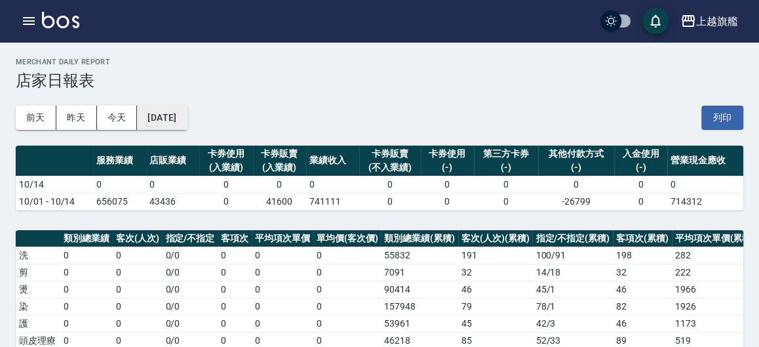
click at [187, 111] on button "2025/10/14" at bounding box center [162, 118] width 50 height 24
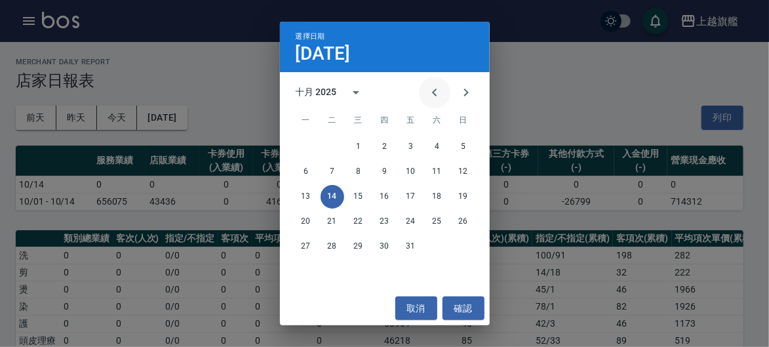
click at [429, 89] on icon "Previous month" at bounding box center [435, 93] width 16 height 16
click at [336, 246] on button "30" at bounding box center [332, 247] width 24 height 24
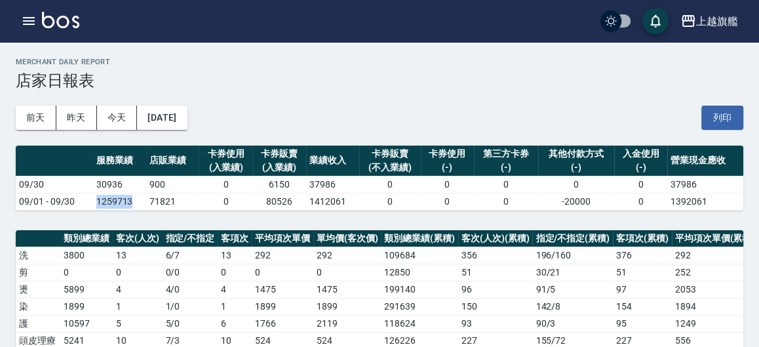
drag, startPoint x: 94, startPoint y: 199, endPoint x: 126, endPoint y: 201, distance: 32.9
click at [126, 201] on td "1259713" at bounding box center [119, 201] width 53 height 17
copy td "1259713"
drag, startPoint x: 31, startPoint y: 26, endPoint x: 265, endPoint y: 85, distance: 241.9
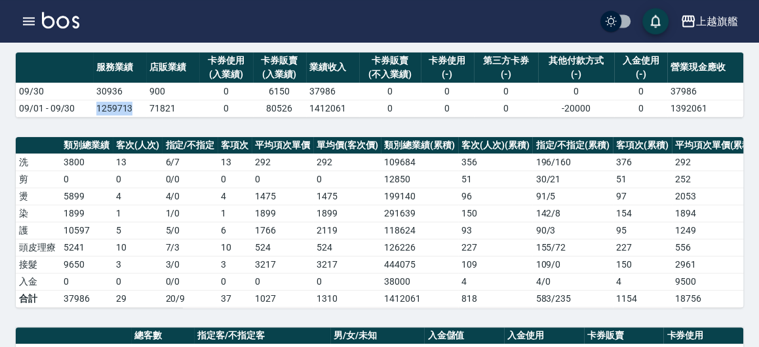
scroll to position [144, 0]
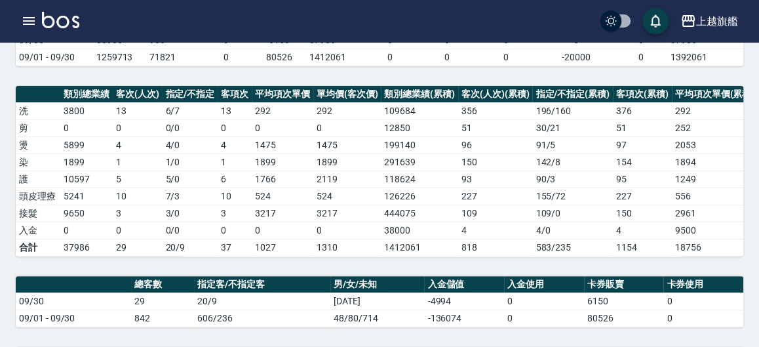
click at [235, 147] on td "4" at bounding box center [235, 144] width 34 height 17
drag, startPoint x: 370, startPoint y: 151, endPoint x: 407, endPoint y: 148, distance: 36.8
click at [407, 148] on tr "燙 5899 4 4 / 0 4 1475 1475 199140 96 91 / 5 97 2053 2074" at bounding box center [433, 144] width 835 height 17
copy tr "199140"
drag, startPoint x: 376, startPoint y: 155, endPoint x: 412, endPoint y: 163, distance: 36.8
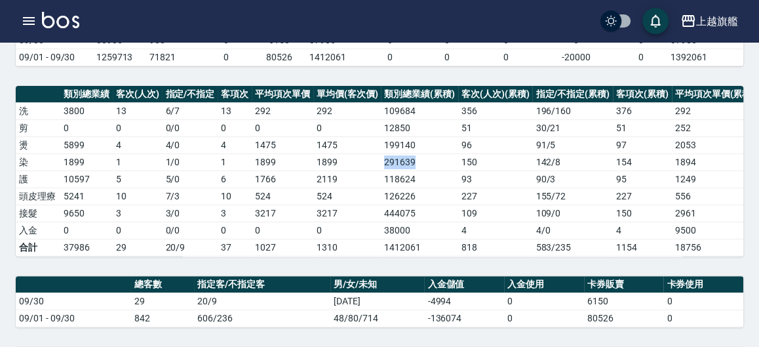
click at [412, 163] on tr "染 1899 1 1 / 0 1 1899 1899 291639 150 142 / 8 154 1894 1944" at bounding box center [433, 161] width 835 height 17
copy tr "291639"
drag, startPoint x: 376, startPoint y: 174, endPoint x: 416, endPoint y: 170, distance: 40.1
click at [416, 170] on td "118624" at bounding box center [419, 178] width 77 height 17
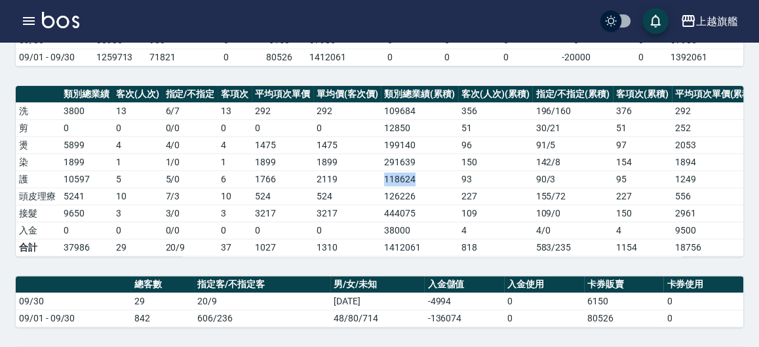
copy td "118624"
drag, startPoint x: 377, startPoint y: 199, endPoint x: 417, endPoint y: 197, distance: 40.7
click at [417, 197] on td "126226" at bounding box center [419, 195] width 77 height 17
copy td "126226"
drag, startPoint x: 372, startPoint y: 216, endPoint x: 409, endPoint y: 214, distance: 37.4
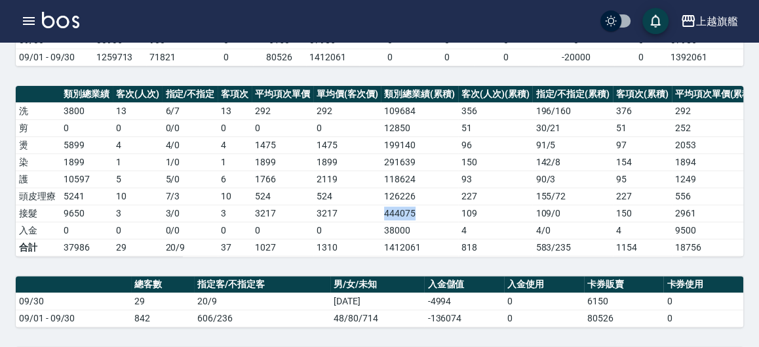
click at [409, 214] on tr "接髮 9650 3 3 / 0 3 3217 3217 444075 109 109 / 0 150 2961 4074" at bounding box center [433, 212] width 835 height 17
copy tr "444075"
drag, startPoint x: 366, startPoint y: 227, endPoint x: 410, endPoint y: 231, distance: 43.4
click at [410, 231] on tr "入金 0 0 0 / 0 0 0 0 38000 4 4 / 0 4 9500 9500" at bounding box center [433, 230] width 835 height 17
copy tr "38000"
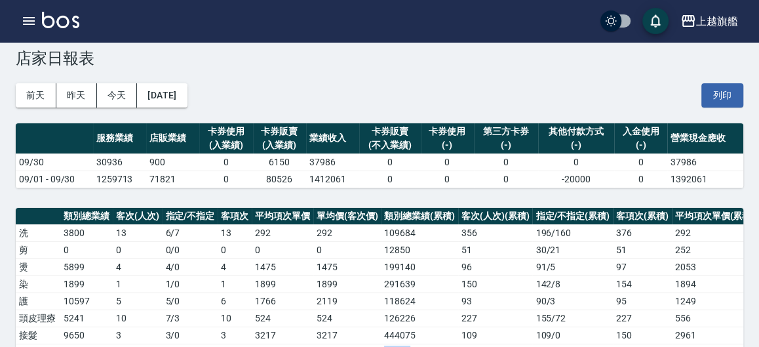
scroll to position [0, 0]
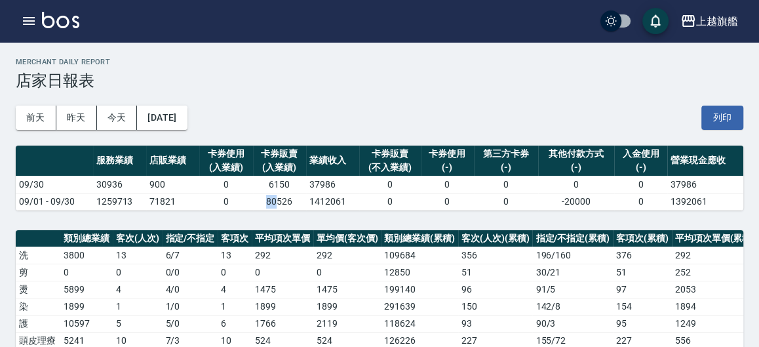
drag, startPoint x: 262, startPoint y: 197, endPoint x: 274, endPoint y: 200, distance: 12.2
click at [274, 200] on td "80526" at bounding box center [279, 201] width 53 height 17
drag, startPoint x: 137, startPoint y: 199, endPoint x: 184, endPoint y: 197, distance: 47.2
click at [184, 197] on tr "09/01 - 09/30 1259713 71821 0 80526 1412061 0 0 0 -20000 0 1392061" at bounding box center [379, 201] width 727 height 17
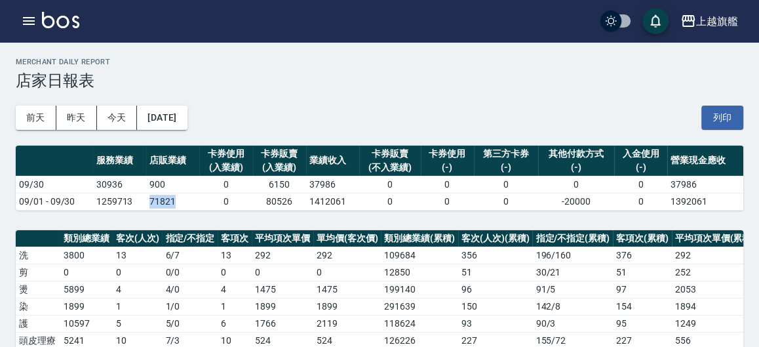
copy tr "71821"
click at [305, 251] on td "292" at bounding box center [283, 254] width 62 height 17
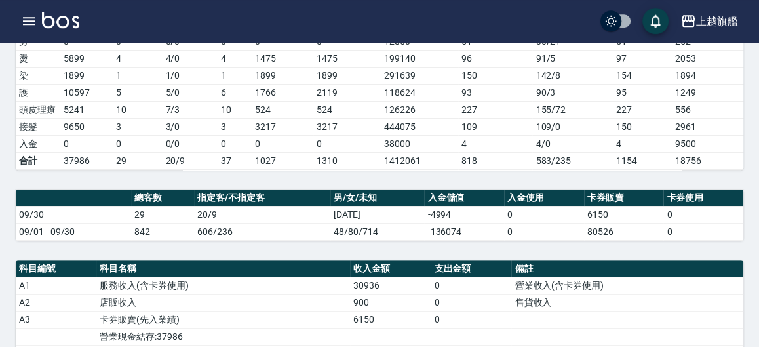
scroll to position [216, 0]
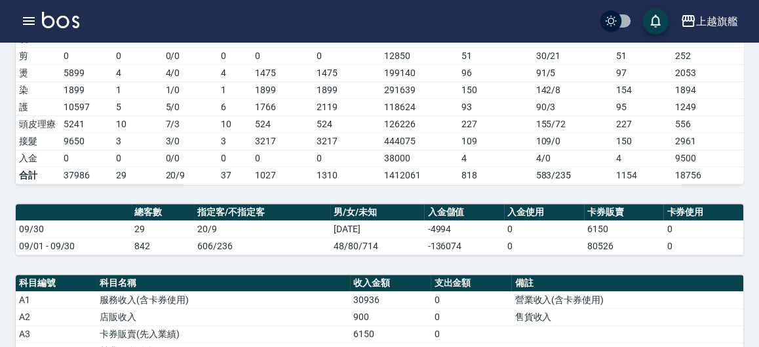
click at [187, 254] on td "842" at bounding box center [162, 245] width 63 height 17
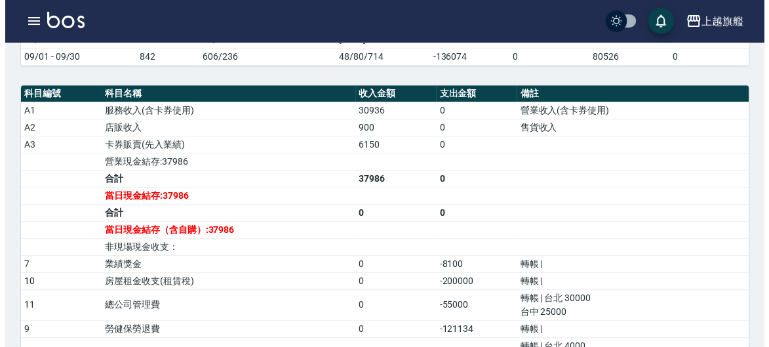
scroll to position [433, 0]
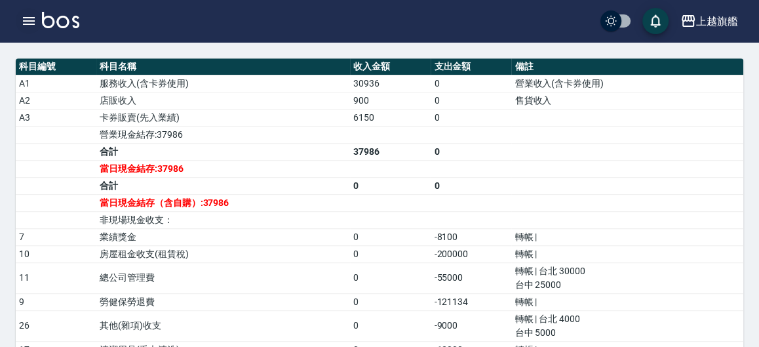
click at [28, 17] on icon "button" at bounding box center [29, 21] width 16 height 16
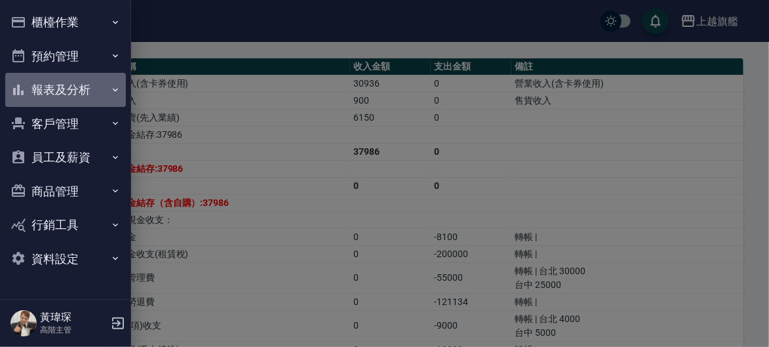
click at [53, 85] on button "報表及分析" at bounding box center [65, 90] width 121 height 34
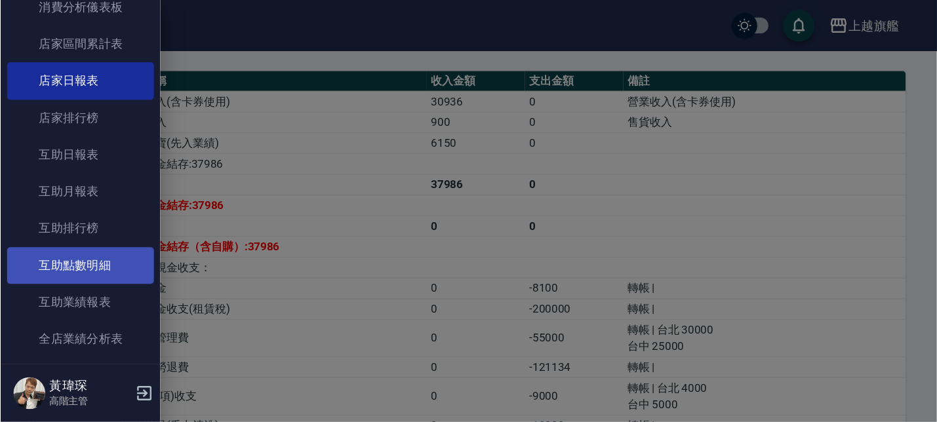
scroll to position [0, 0]
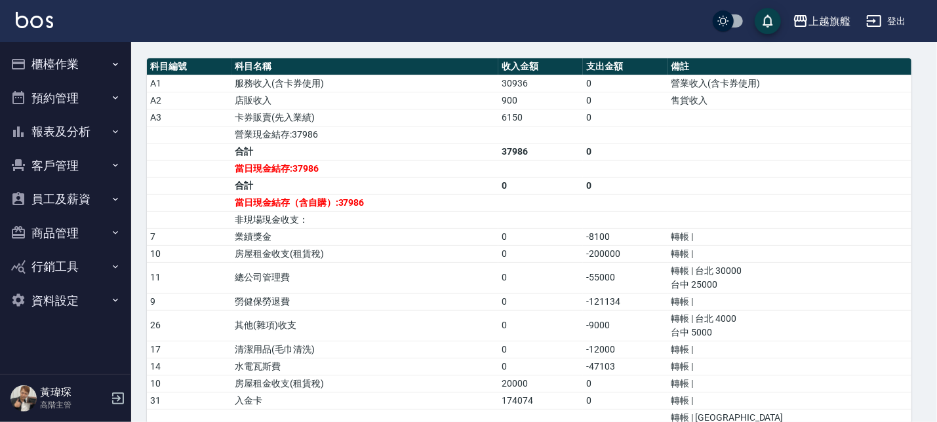
click at [71, 124] on button "報表及分析" at bounding box center [65, 132] width 121 height 34
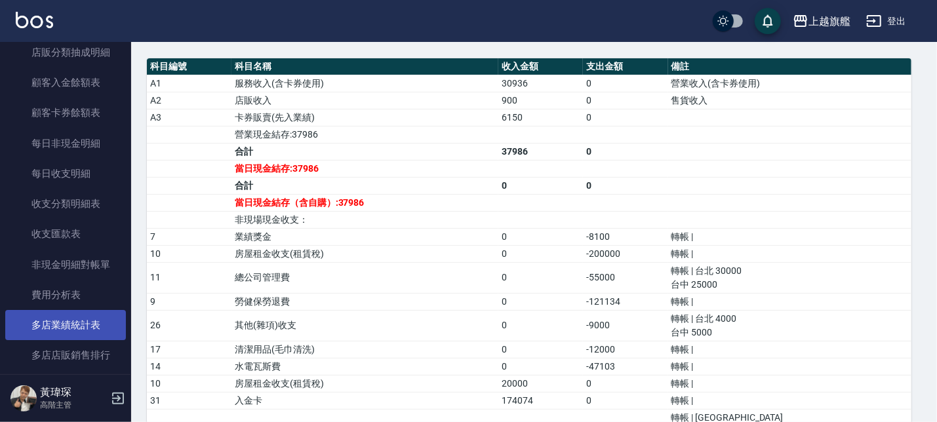
scroll to position [1027, 0]
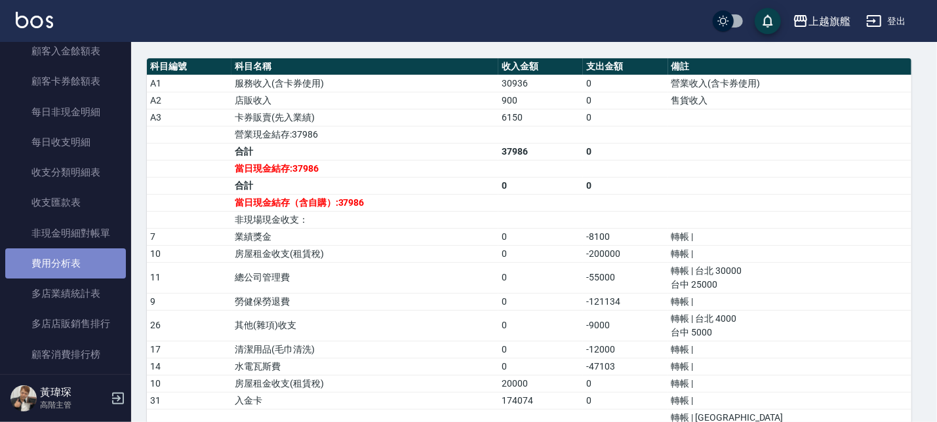
click at [66, 253] on link "費用分析表" at bounding box center [65, 263] width 121 height 30
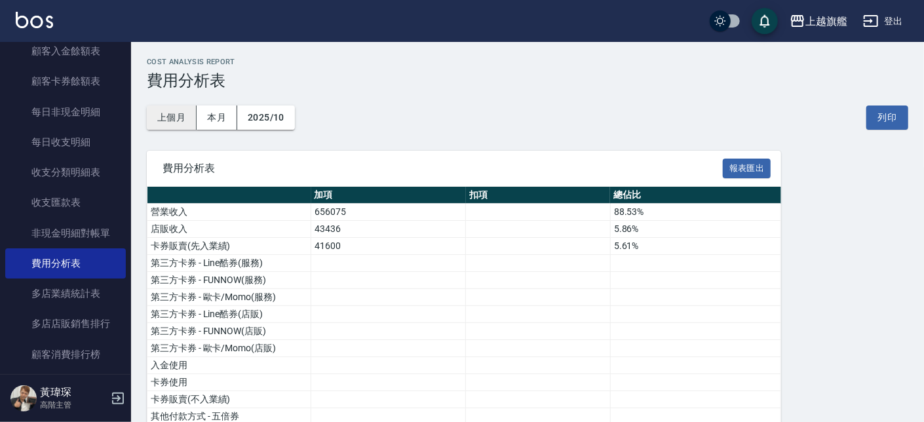
click at [183, 109] on button "上個月" at bounding box center [172, 118] width 50 height 24
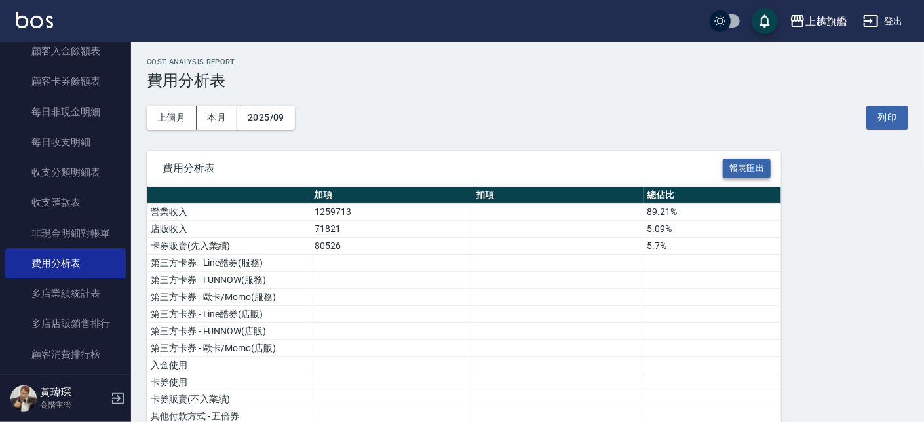
click at [753, 163] on button "報表匯出" at bounding box center [747, 169] width 48 height 20
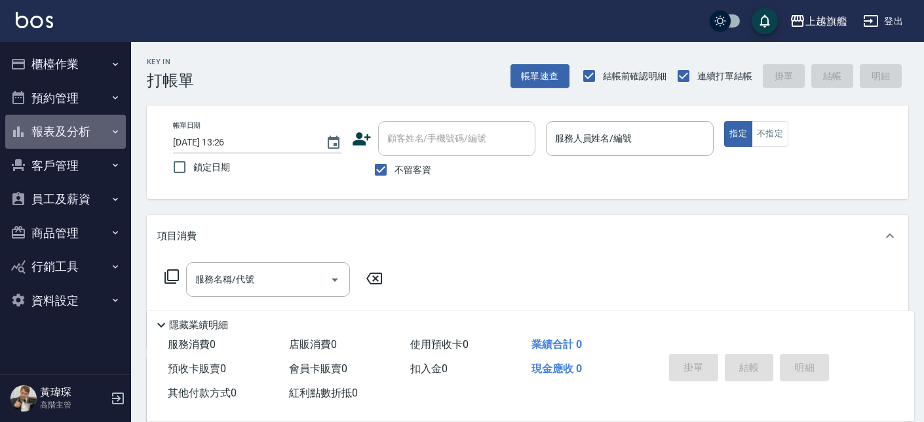
click at [68, 118] on button "報表及分析" at bounding box center [65, 132] width 121 height 34
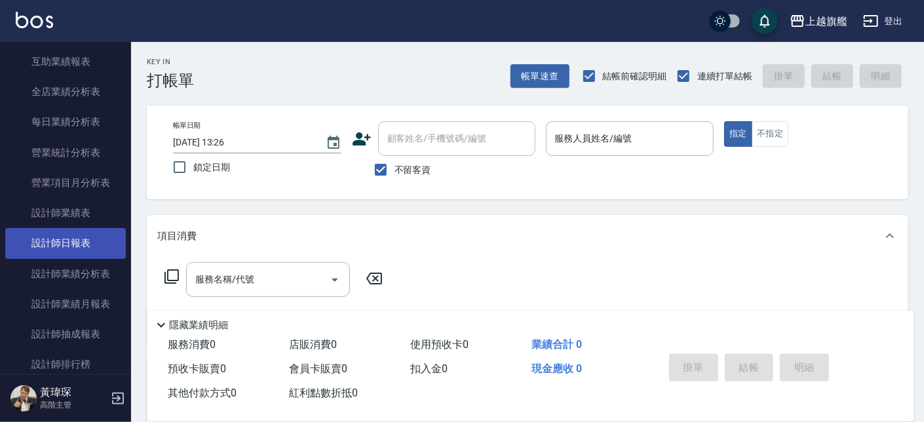
scroll to position [395, 0]
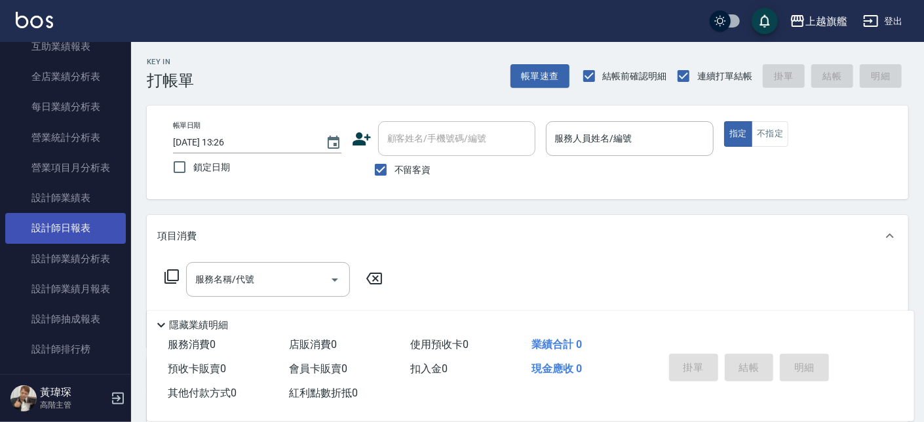
click at [54, 237] on link "設計師日報表" at bounding box center [65, 228] width 121 height 30
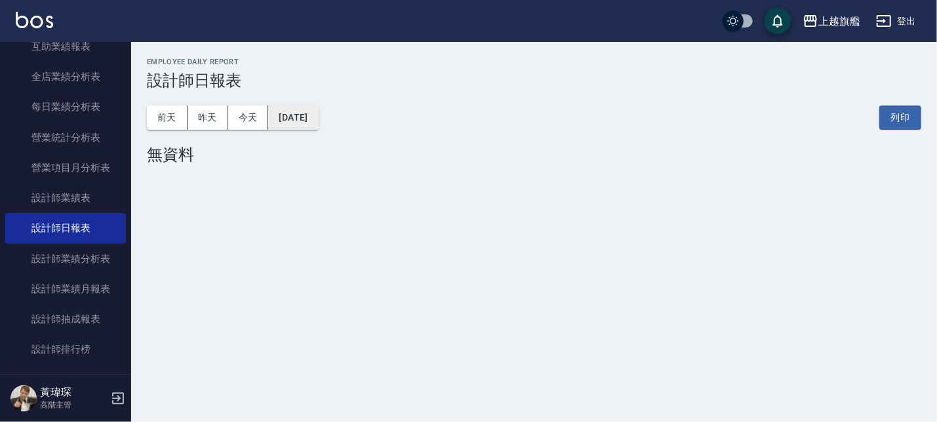
click at [318, 113] on button "[DATE]" at bounding box center [293, 118] width 50 height 24
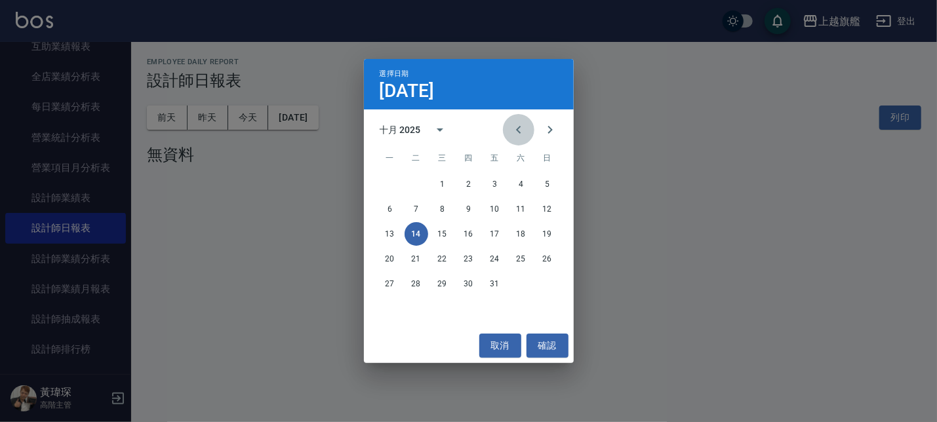
click at [516, 125] on icon "Previous month" at bounding box center [519, 130] width 16 height 16
click at [410, 282] on button "30" at bounding box center [416, 284] width 24 height 24
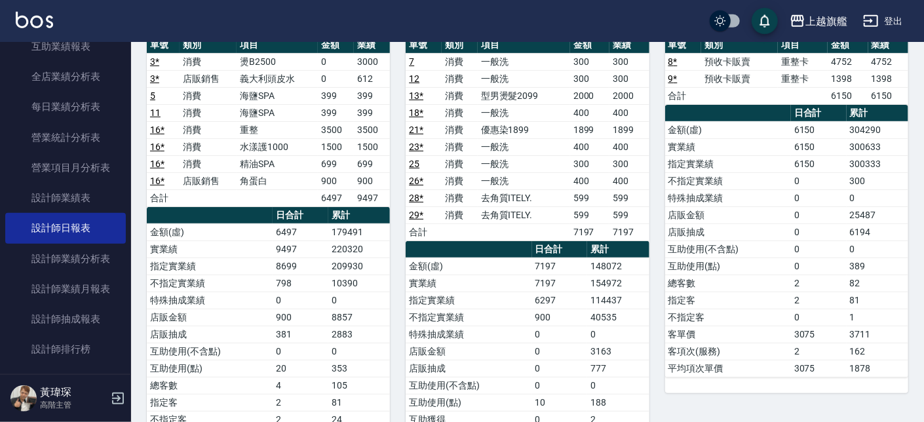
scroll to position [149, 0]
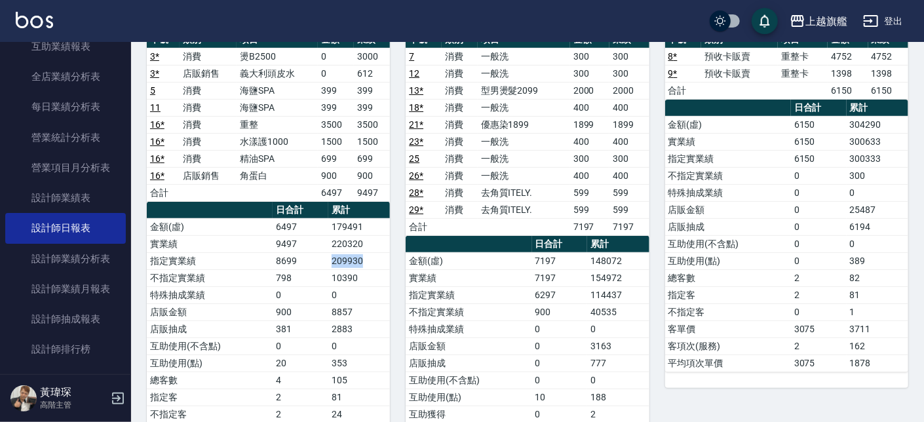
drag, startPoint x: 324, startPoint y: 265, endPoint x: 372, endPoint y: 263, distance: 48.6
click at [372, 263] on tr "指定實業績 8699 209930" at bounding box center [268, 260] width 243 height 17
copy tr "209930"
drag, startPoint x: 335, startPoint y: 279, endPoint x: 370, endPoint y: 283, distance: 35.7
click at [370, 283] on td "10390" at bounding box center [359, 277] width 62 height 17
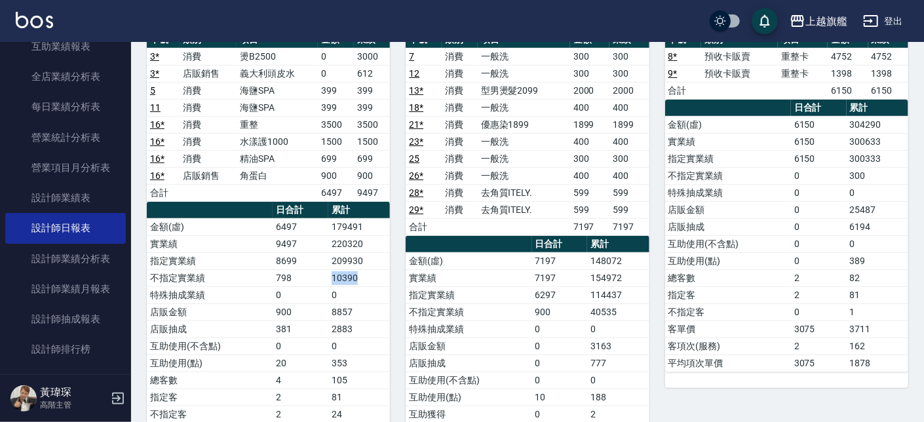
copy td "10390"
drag, startPoint x: 588, startPoint y: 294, endPoint x: 625, endPoint y: 296, distance: 37.4
click at [625, 296] on tr "指定實業績 6297 114437" at bounding box center [527, 294] width 243 height 17
copy tr "114437"
drag, startPoint x: 589, startPoint y: 310, endPoint x: 621, endPoint y: 311, distance: 32.8
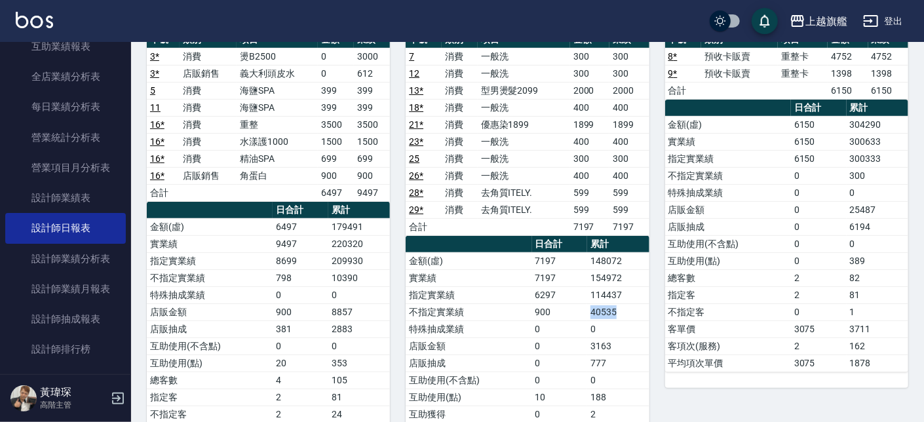
click at [621, 311] on tr "不指定實業績 900 40535" at bounding box center [527, 311] width 243 height 17
copy tr "40535"
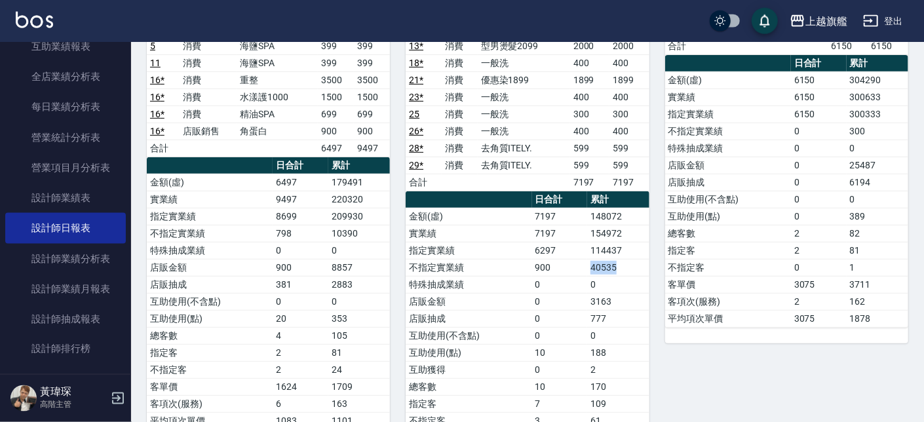
scroll to position [223, 0]
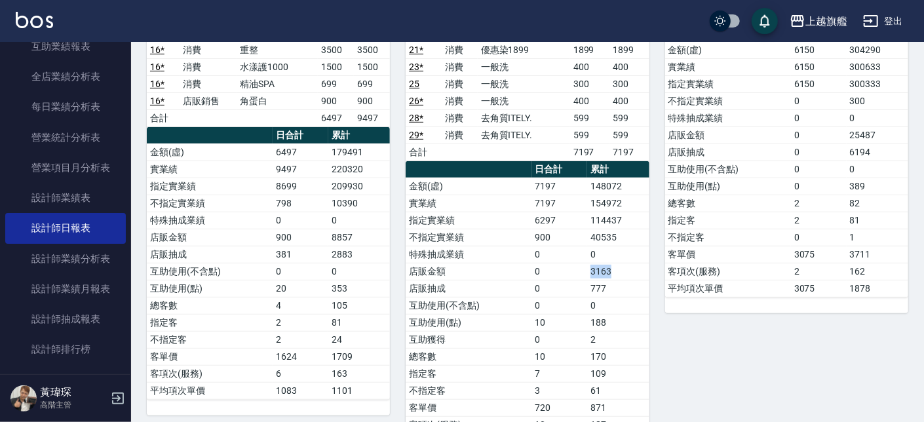
drag, startPoint x: 583, startPoint y: 278, endPoint x: 623, endPoint y: 279, distance: 40.0
click at [623, 279] on tr "店販金額 0 3163" at bounding box center [527, 271] width 243 height 17
copy tr "3163"
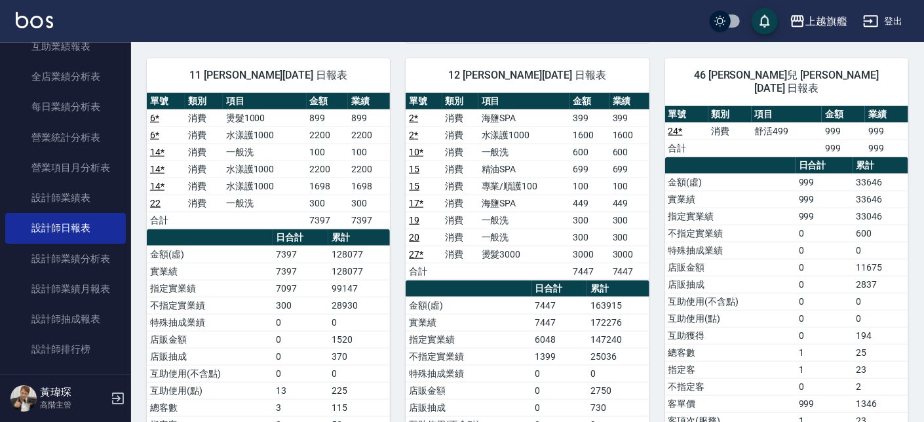
scroll to position [672, 0]
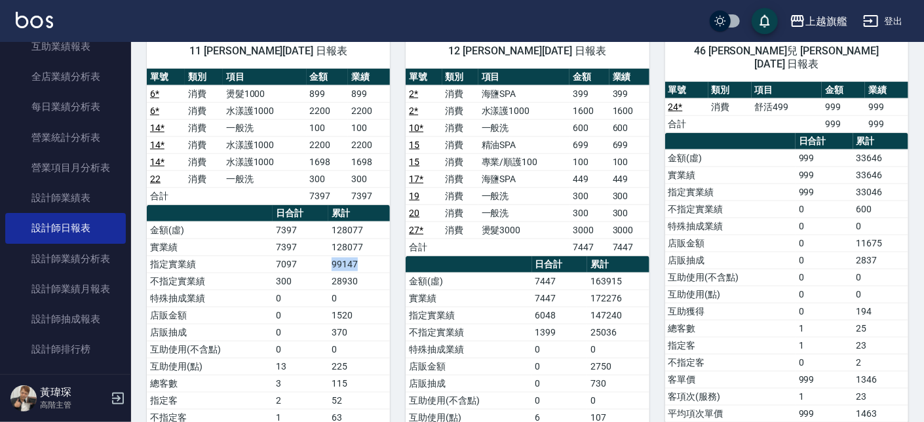
drag, startPoint x: 332, startPoint y: 269, endPoint x: 361, endPoint y: 267, distance: 28.9
click at [361, 267] on td "99147" at bounding box center [359, 264] width 62 height 17
copy td "99147"
drag, startPoint x: 332, startPoint y: 277, endPoint x: 372, endPoint y: 281, distance: 40.2
click at [372, 281] on tr "不指定實業績 300 28930" at bounding box center [268, 281] width 243 height 17
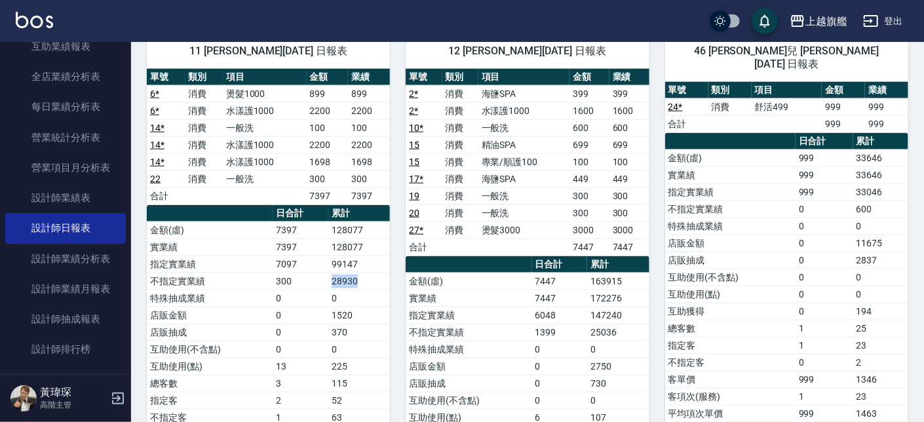
copy tr "28930"
drag, startPoint x: 592, startPoint y: 319, endPoint x: 625, endPoint y: 319, distance: 33.4
click at [625, 319] on td "147240" at bounding box center [618, 315] width 62 height 17
copy td "147240"
drag, startPoint x: 571, startPoint y: 338, endPoint x: 648, endPoint y: 339, distance: 77.4
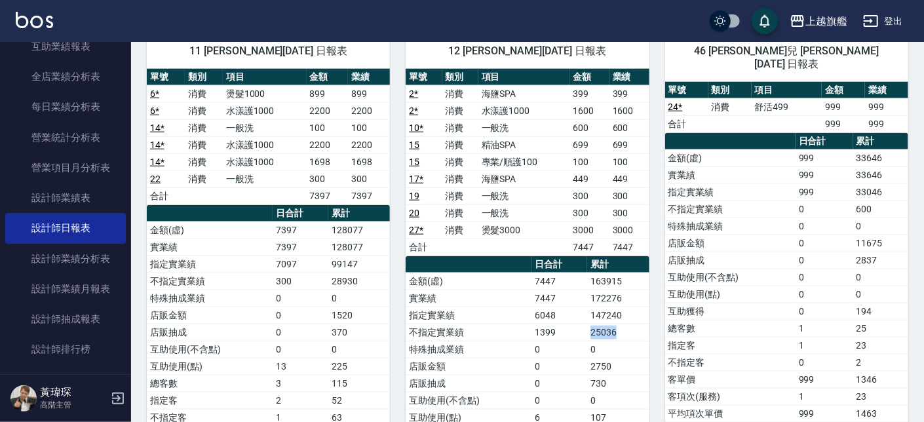
click at [648, 339] on tr "不指定實業績 1399 25036" at bounding box center [527, 332] width 243 height 17
copy tr "25036"
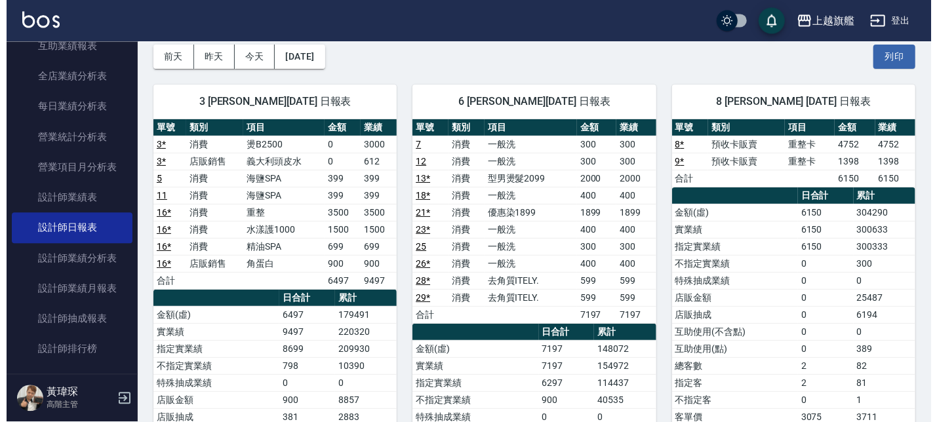
scroll to position [0, 0]
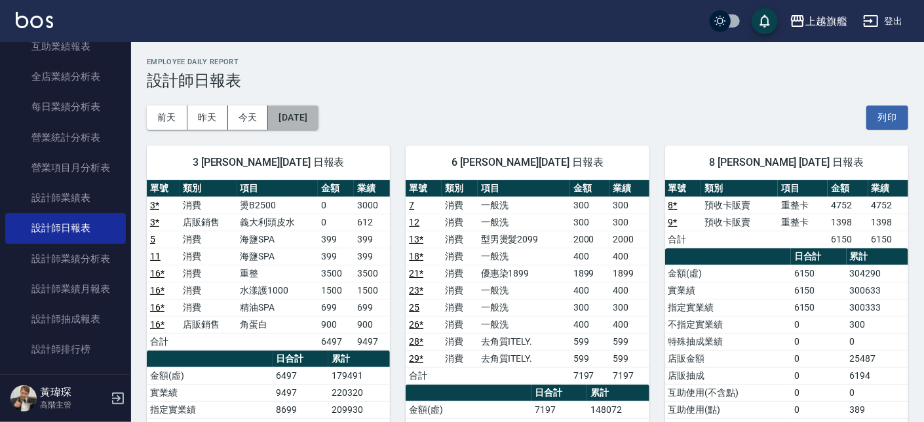
click at [315, 115] on button "2025/09/30" at bounding box center [293, 118] width 50 height 24
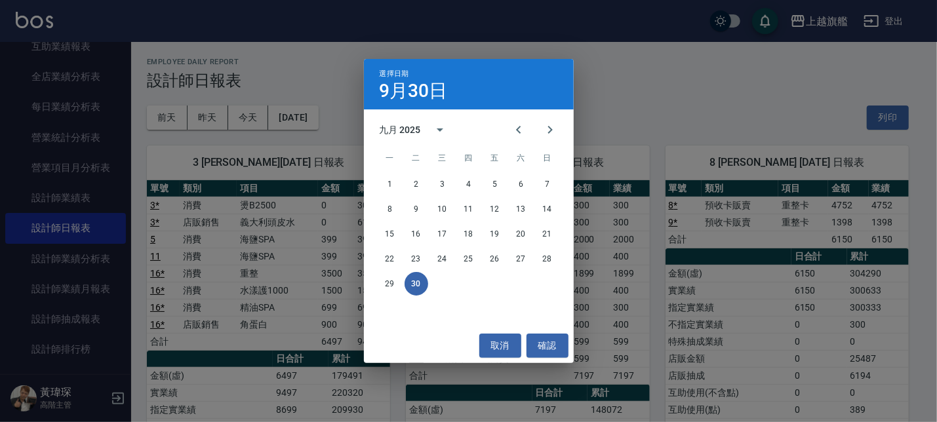
click at [388, 121] on div "九月 2025" at bounding box center [417, 129] width 77 height 31
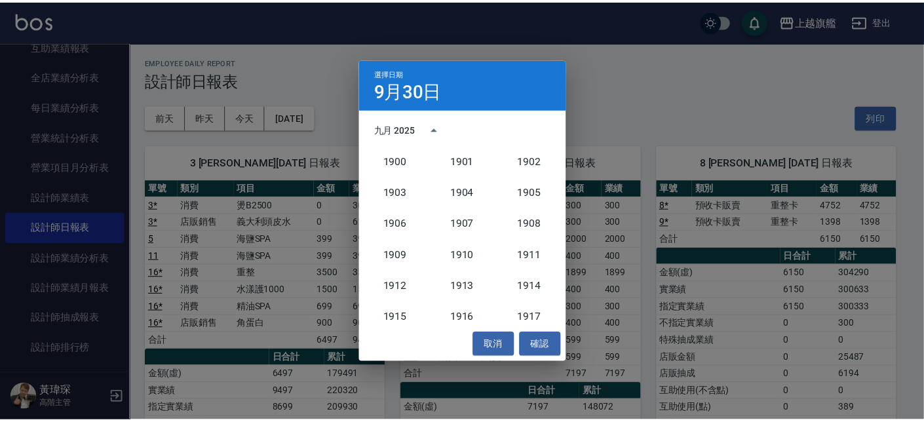
scroll to position [1214, 0]
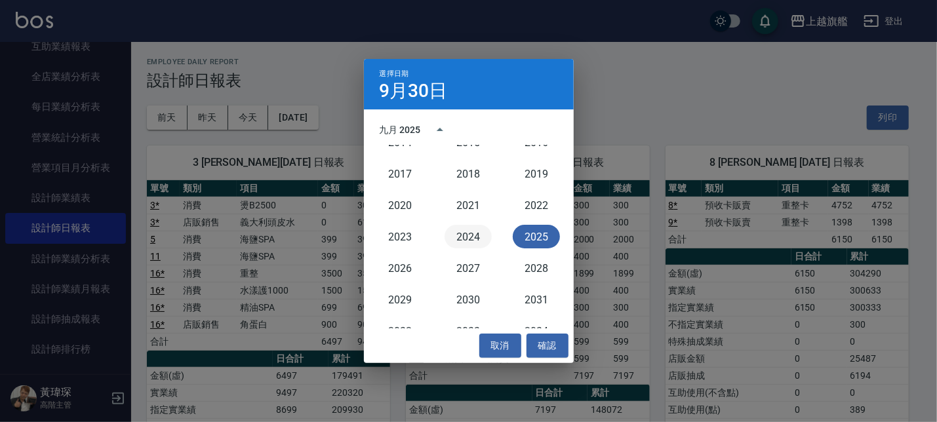
click at [461, 237] on button "2024" at bounding box center [467, 237] width 47 height 24
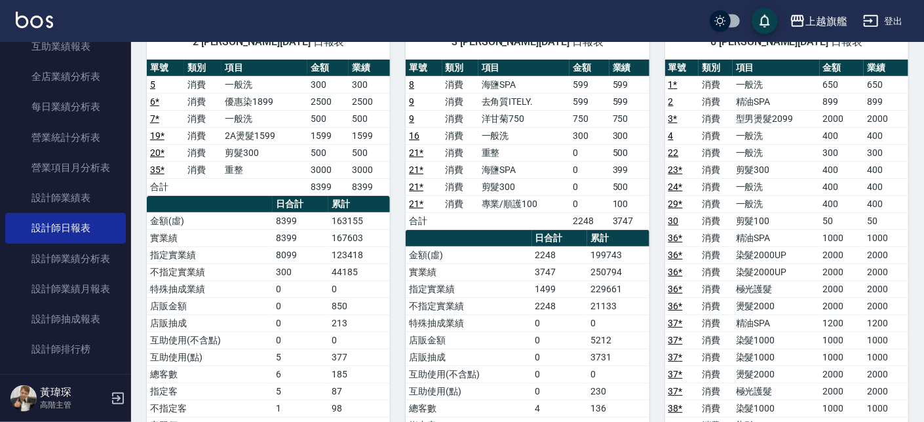
scroll to position [223, 0]
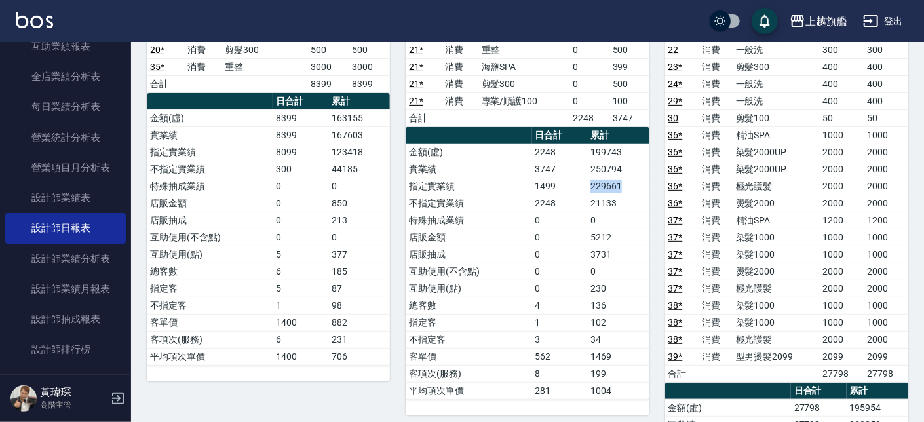
drag, startPoint x: 588, startPoint y: 189, endPoint x: 637, endPoint y: 191, distance: 49.2
click at [637, 191] on tr "指定實業績 1499 229661" at bounding box center [527, 186] width 243 height 17
copy tr "229661"
drag, startPoint x: 598, startPoint y: 207, endPoint x: 619, endPoint y: 210, distance: 21.1
click at [619, 210] on td "21133" at bounding box center [618, 203] width 62 height 17
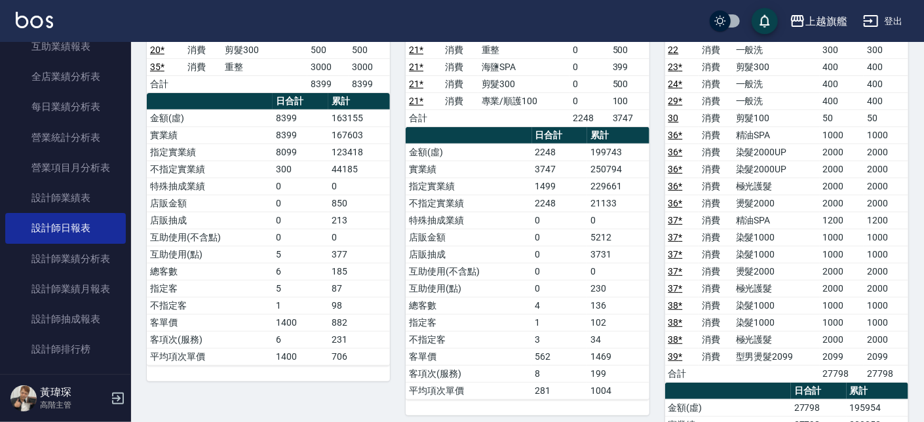
click at [592, 212] on td "21133" at bounding box center [618, 203] width 62 height 17
drag, startPoint x: 589, startPoint y: 208, endPoint x: 625, endPoint y: 206, distance: 36.7
click at [625, 206] on tr "不指定實業績 2248 21133" at bounding box center [527, 203] width 243 height 17
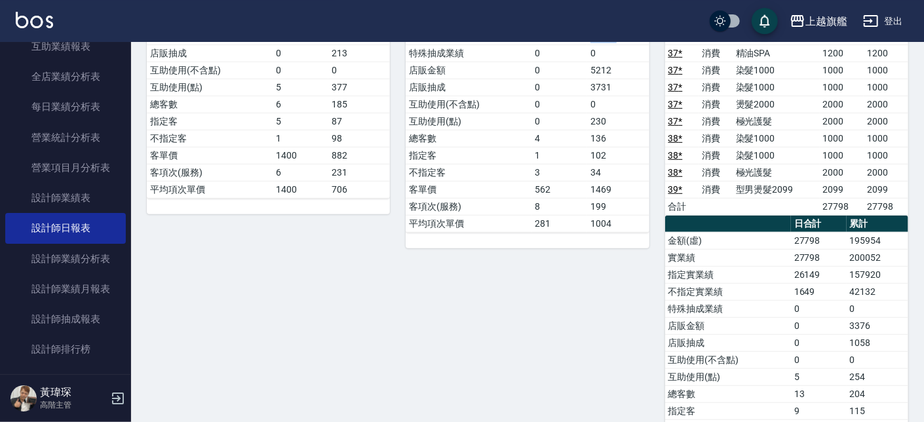
scroll to position [448, 0]
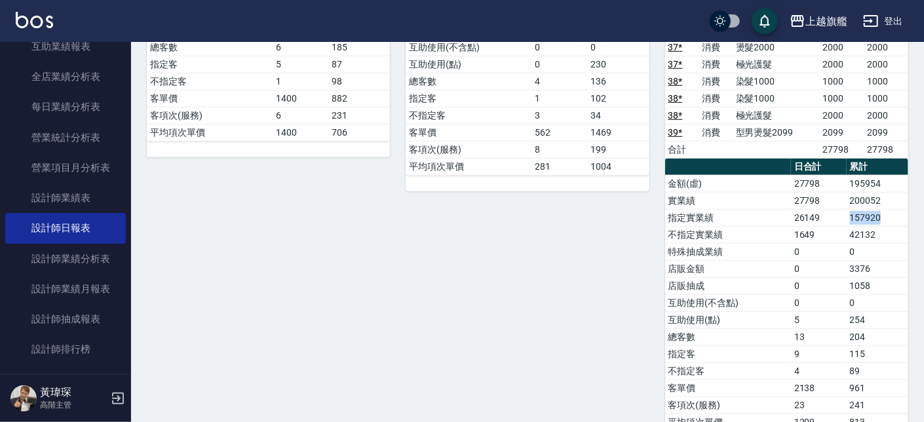
drag, startPoint x: 851, startPoint y: 214, endPoint x: 890, endPoint y: 227, distance: 41.4
click at [890, 226] on td "157920" at bounding box center [878, 217] width 62 height 17
drag, startPoint x: 855, startPoint y: 237, endPoint x: 883, endPoint y: 238, distance: 27.6
click at [883, 238] on tr "不指定實業績 1649 42132" at bounding box center [786, 234] width 243 height 17
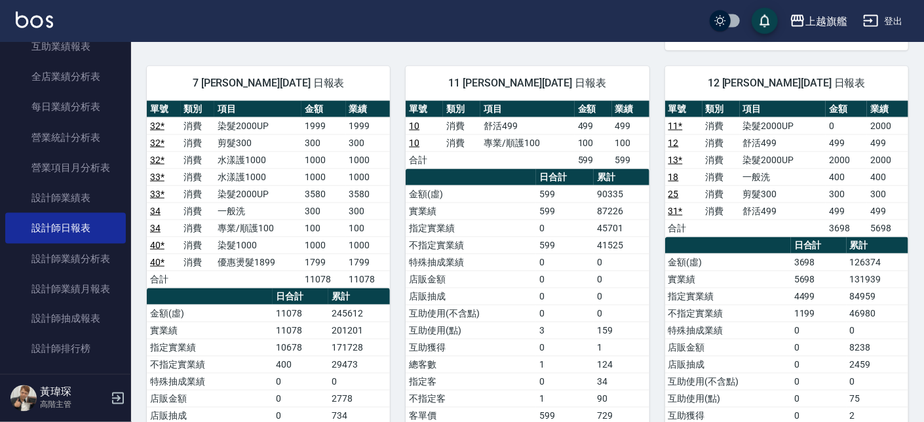
scroll to position [746, 0]
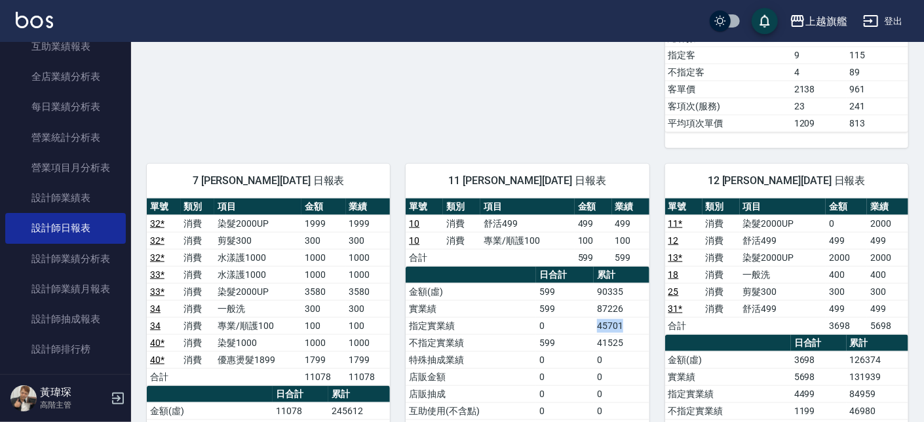
drag, startPoint x: 600, startPoint y: 327, endPoint x: 625, endPoint y: 331, distance: 25.2
click at [625, 331] on td "45701" at bounding box center [621, 325] width 55 height 17
drag, startPoint x: 591, startPoint y: 354, endPoint x: 628, endPoint y: 350, distance: 37.6
click at [628, 350] on tr "不指定實業績 599 41525" at bounding box center [527, 342] width 243 height 17
drag, startPoint x: 600, startPoint y: 313, endPoint x: 622, endPoint y: 318, distance: 22.7
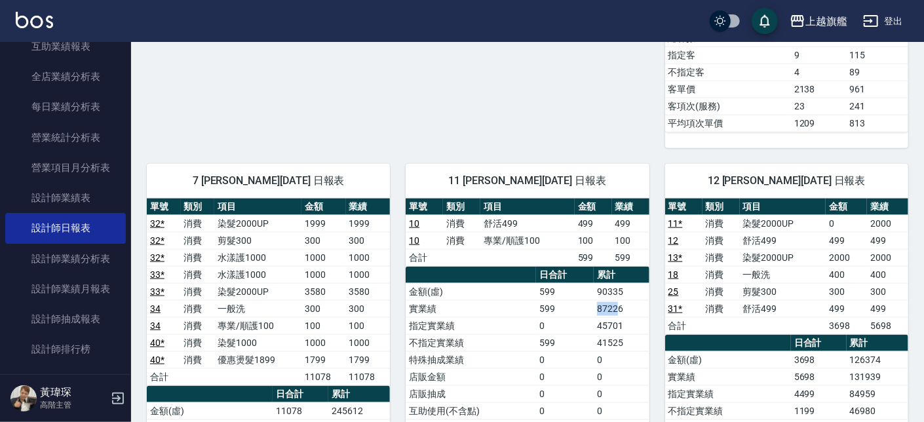
click at [622, 317] on td "87226" at bounding box center [621, 308] width 55 height 17
click at [585, 317] on td "599" at bounding box center [565, 308] width 58 height 17
drag, startPoint x: 600, startPoint y: 313, endPoint x: 636, endPoint y: 313, distance: 36.0
click at [636, 313] on td "87226" at bounding box center [621, 308] width 55 height 17
drag, startPoint x: 845, startPoint y: 396, endPoint x: 878, endPoint y: 397, distance: 33.4
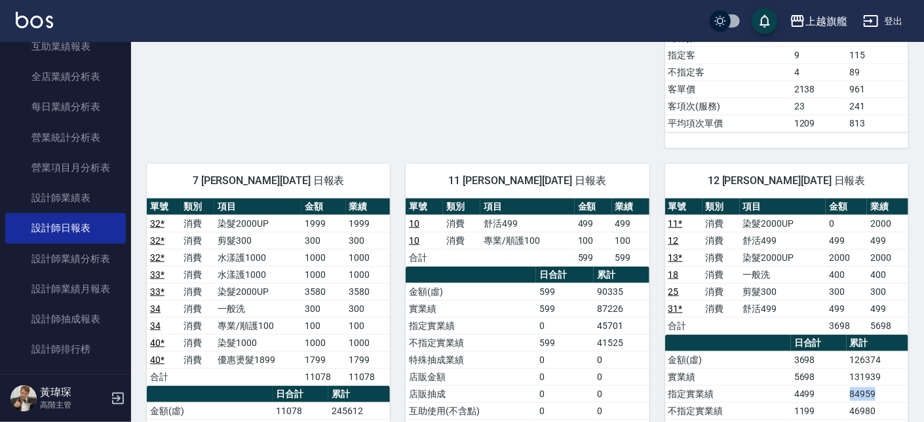
click at [878, 397] on tr "指定實業績 4499 84959" at bounding box center [786, 393] width 243 height 17
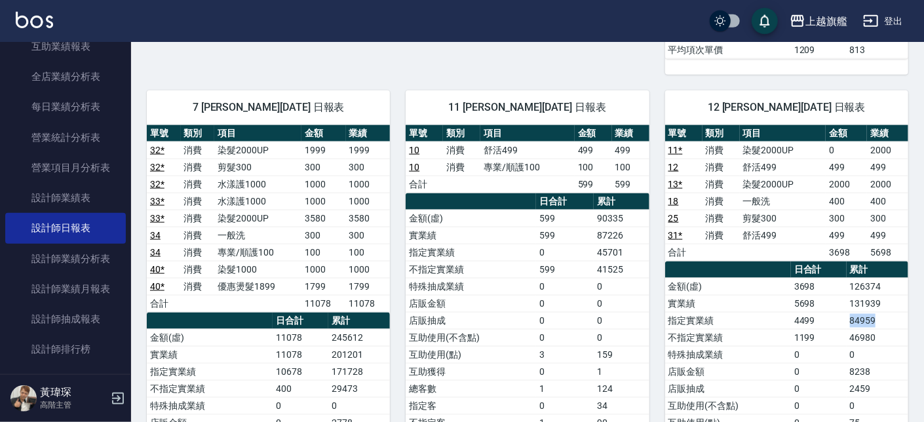
scroll to position [821, 0]
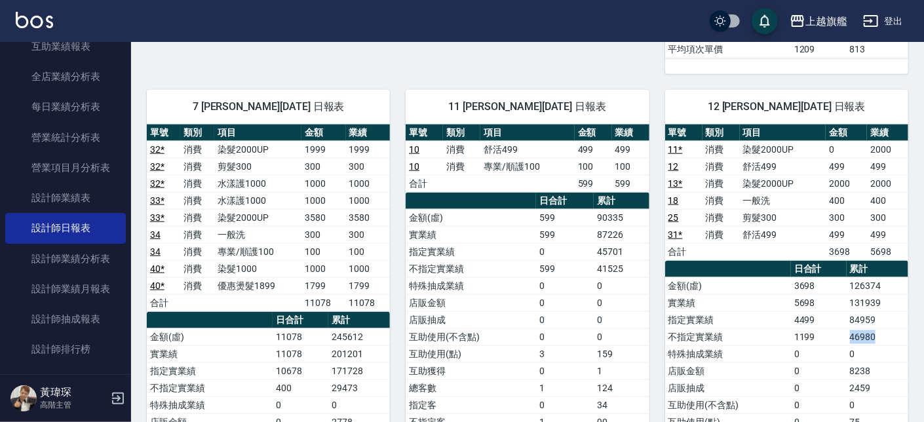
drag, startPoint x: 847, startPoint y: 339, endPoint x: 885, endPoint y: 347, distance: 38.3
click at [885, 345] on tr "不指定實業績 1199 46980" at bounding box center [786, 336] width 243 height 17
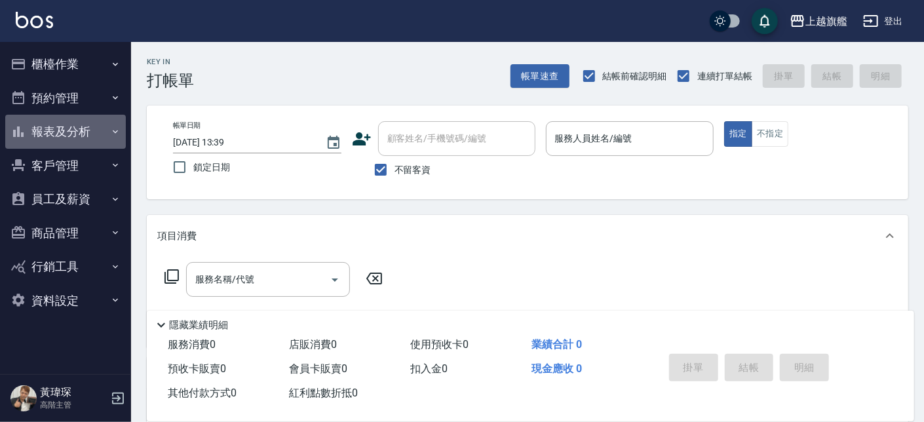
click at [75, 134] on button "報表及分析" at bounding box center [65, 132] width 121 height 34
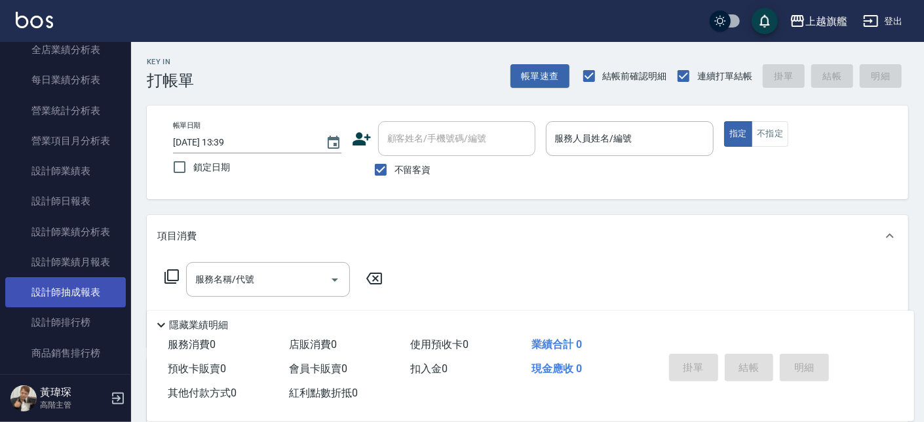
scroll to position [474, 0]
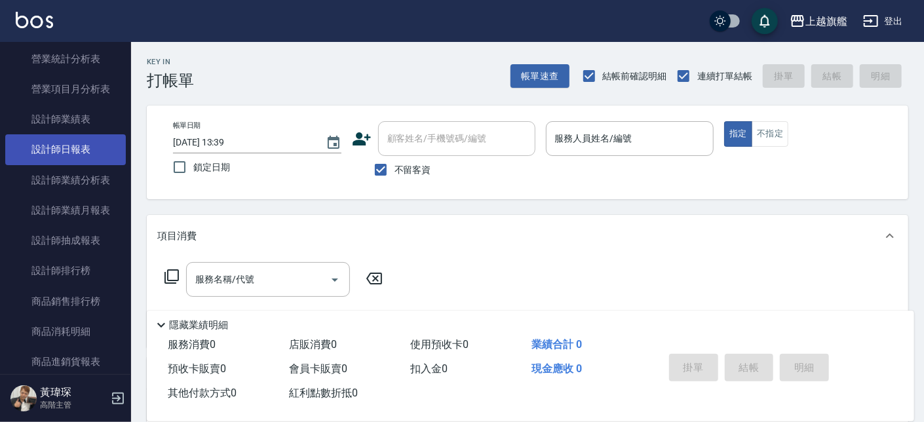
click at [63, 151] on link "設計師日報表" at bounding box center [65, 149] width 121 height 30
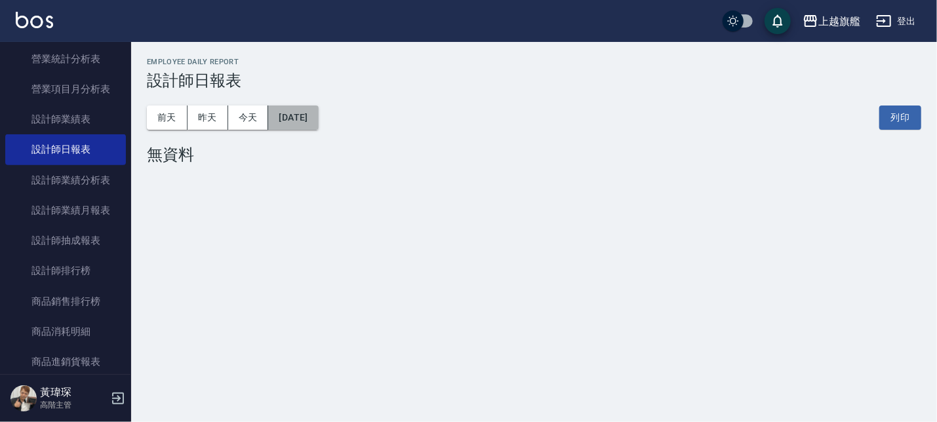
click at [318, 122] on button "[DATE]" at bounding box center [293, 118] width 50 height 24
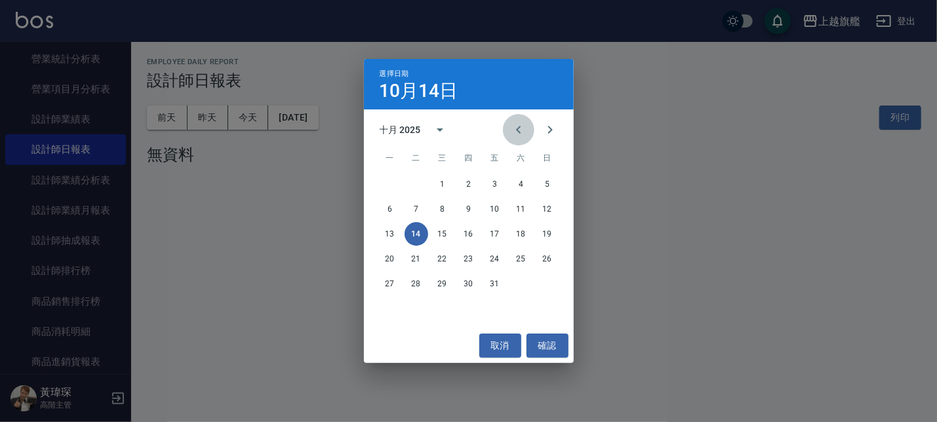
click at [525, 121] on button "Previous month" at bounding box center [518, 129] width 31 height 31
click at [465, 211] on button "7" at bounding box center [469, 209] width 24 height 24
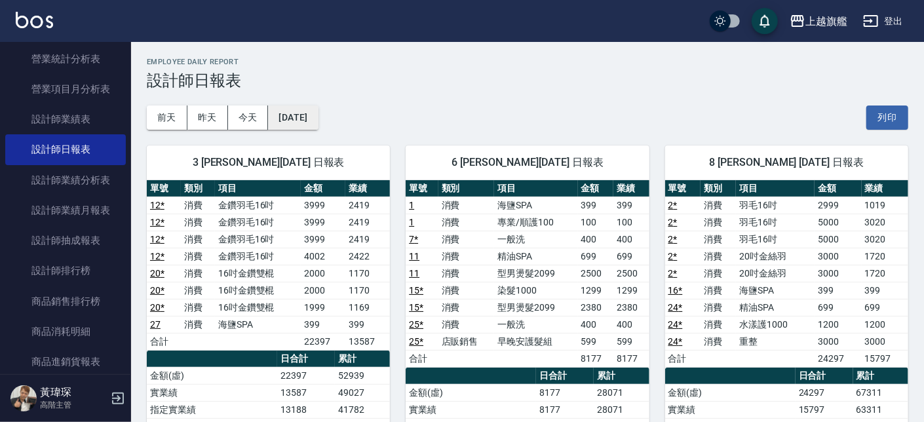
click at [313, 113] on button "[DATE]" at bounding box center [293, 118] width 50 height 24
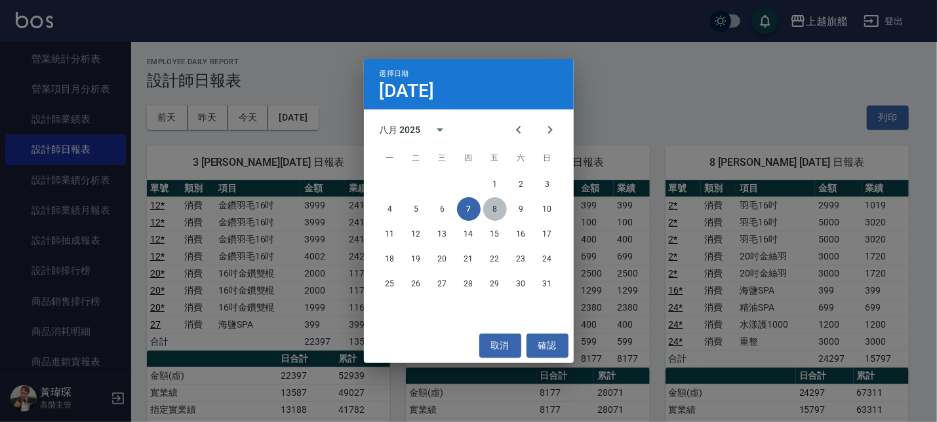
click at [487, 211] on button "8" at bounding box center [495, 209] width 24 height 24
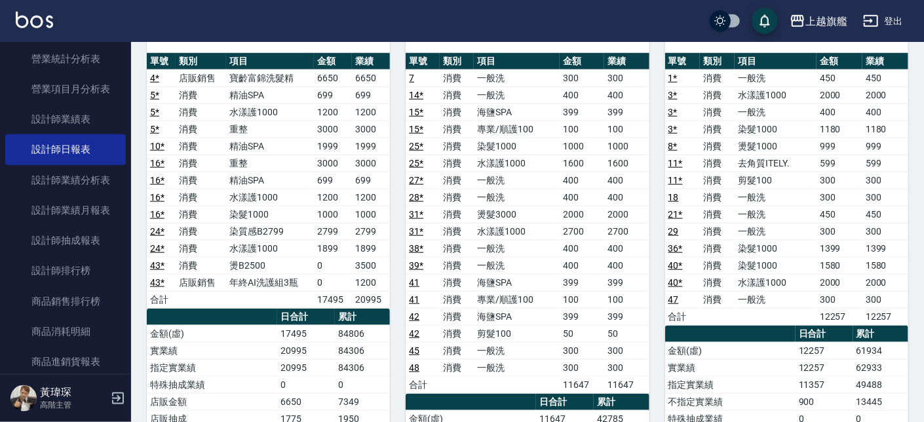
scroll to position [672, 0]
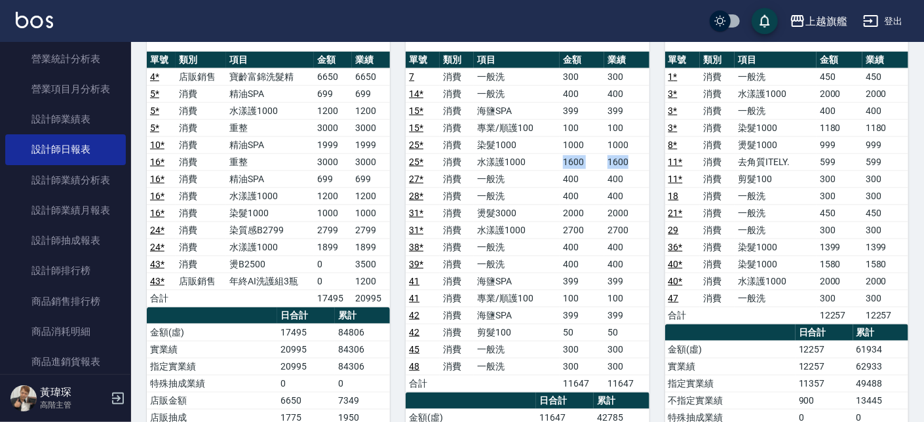
drag, startPoint x: 558, startPoint y: 164, endPoint x: 644, endPoint y: 164, distance: 86.5
click at [644, 164] on tr "25 * 消費 水漾護1000 1600 1600" at bounding box center [527, 161] width 243 height 17
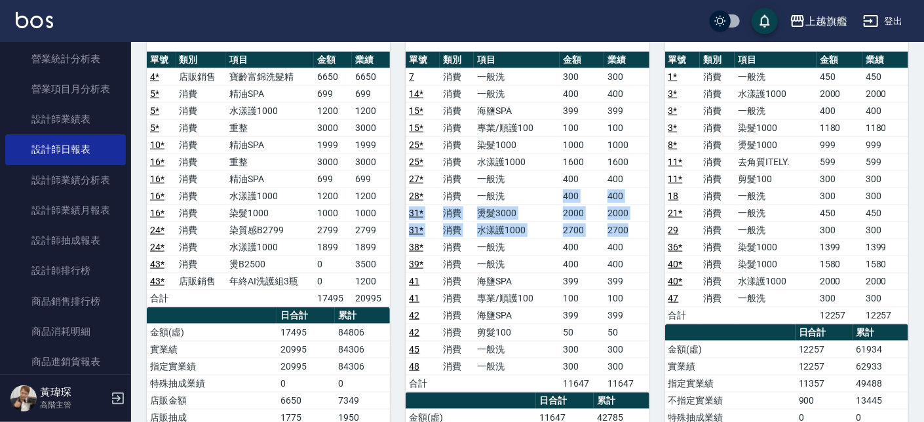
drag, startPoint x: 594, startPoint y: 212, endPoint x: 640, endPoint y: 227, distance: 48.5
click at [640, 227] on tbody "7 消費 一般洗 300 300 14 * 消費 一般洗 400 400 15 * 消費 海鹽SPA 399 399 15 * 消費 專業/順護100 100…" at bounding box center [527, 230] width 243 height 324
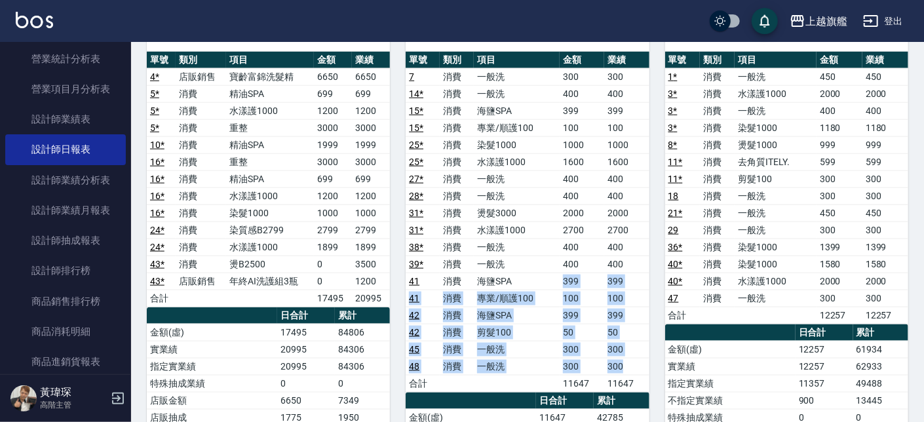
drag, startPoint x: 543, startPoint y: 282, endPoint x: 627, endPoint y: 376, distance: 126.3
click at [627, 376] on tbody "7 消費 一般洗 300 300 14 * 消費 一般洗 400 400 15 * 消費 海鹽SPA 399 399 15 * 消費 專業/順護100 100…" at bounding box center [527, 230] width 243 height 324
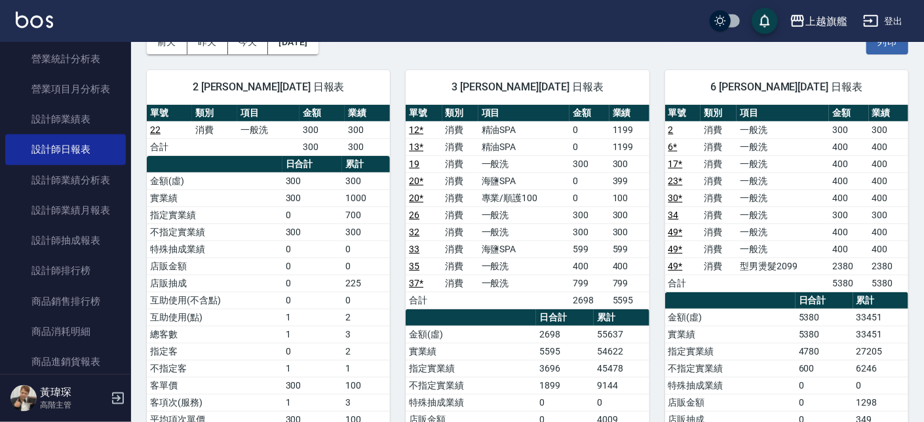
scroll to position [0, 0]
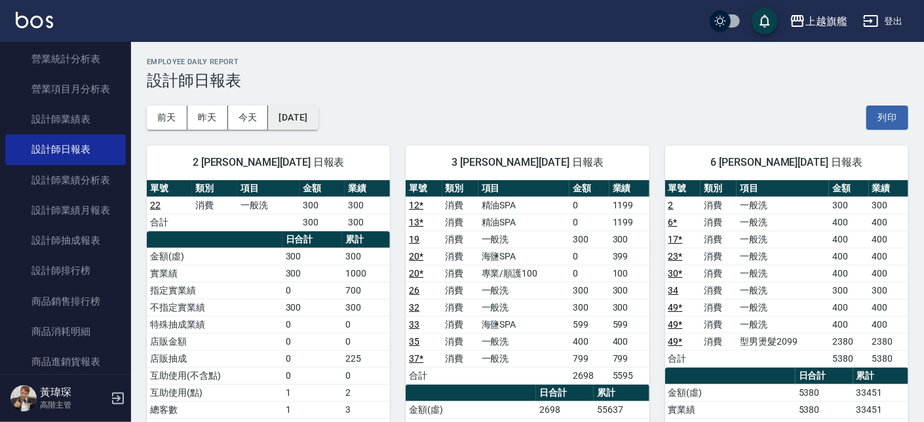
click at [318, 114] on button "[DATE]" at bounding box center [293, 118] width 50 height 24
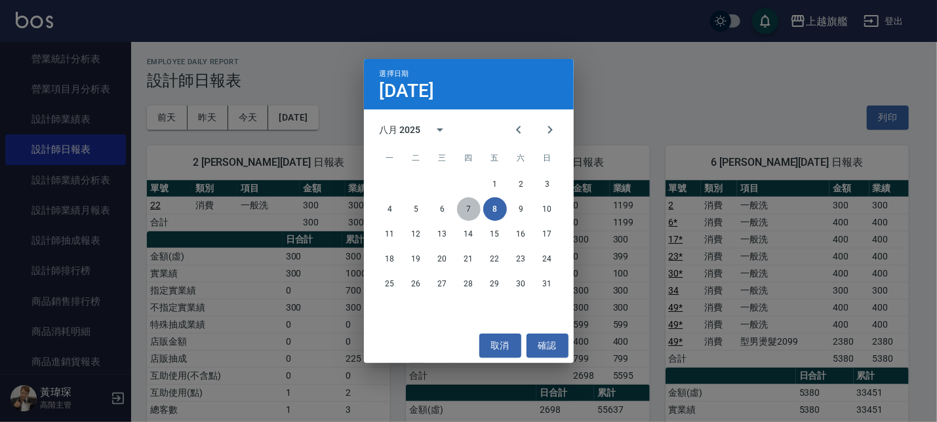
click at [466, 203] on button "7" at bounding box center [469, 209] width 24 height 24
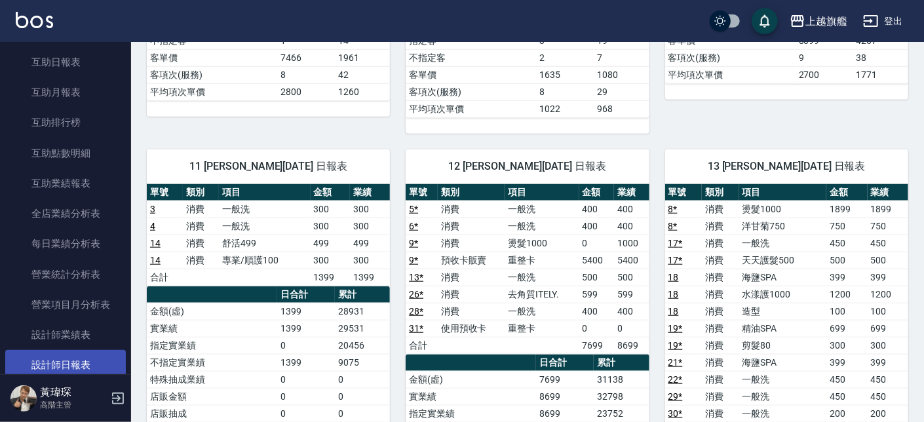
scroll to position [237, 0]
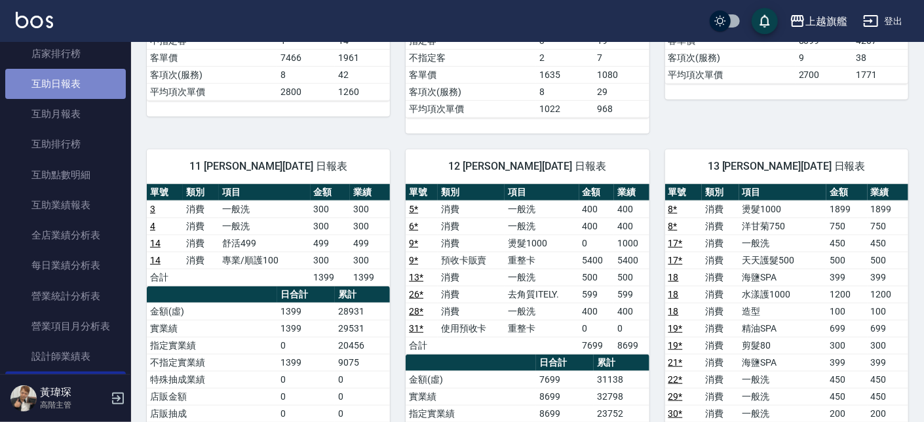
click at [69, 79] on link "互助日報表" at bounding box center [65, 84] width 121 height 30
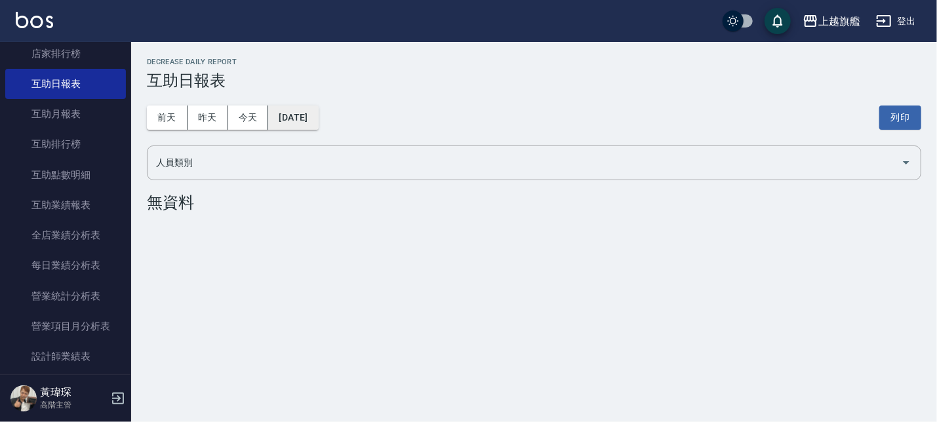
click at [291, 114] on button "[DATE]" at bounding box center [293, 118] width 50 height 24
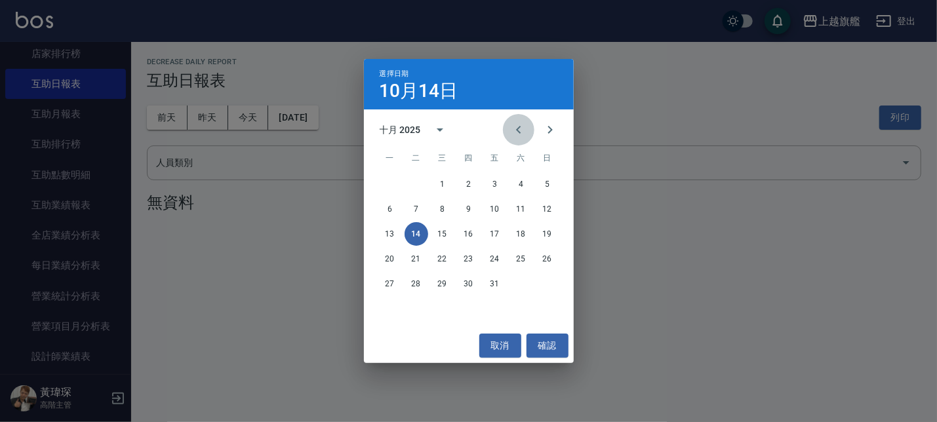
click at [518, 126] on icon "Previous month" at bounding box center [519, 130] width 16 height 16
click at [553, 133] on icon "Next month" at bounding box center [550, 130] width 16 height 16
click at [469, 211] on button "7" at bounding box center [469, 209] width 24 height 24
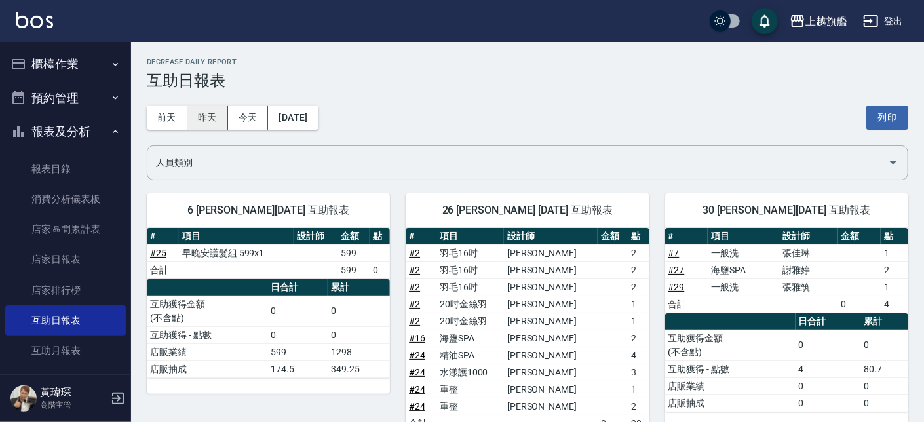
click at [203, 118] on button "昨天" at bounding box center [207, 118] width 41 height 24
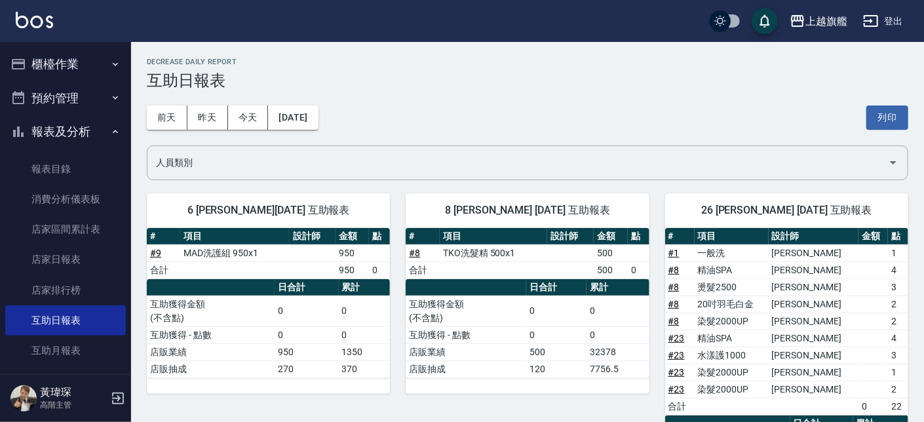
click at [62, 71] on button "櫃檯作業" at bounding box center [65, 64] width 121 height 34
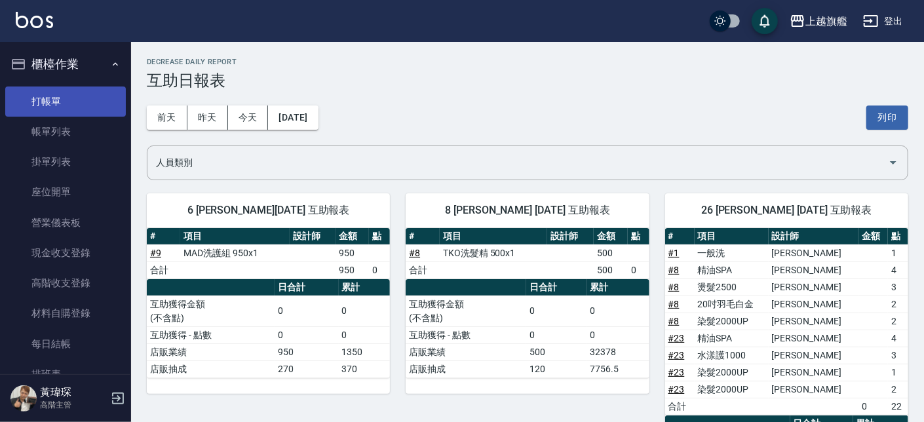
click at [56, 114] on link "打帳單" at bounding box center [65, 102] width 121 height 30
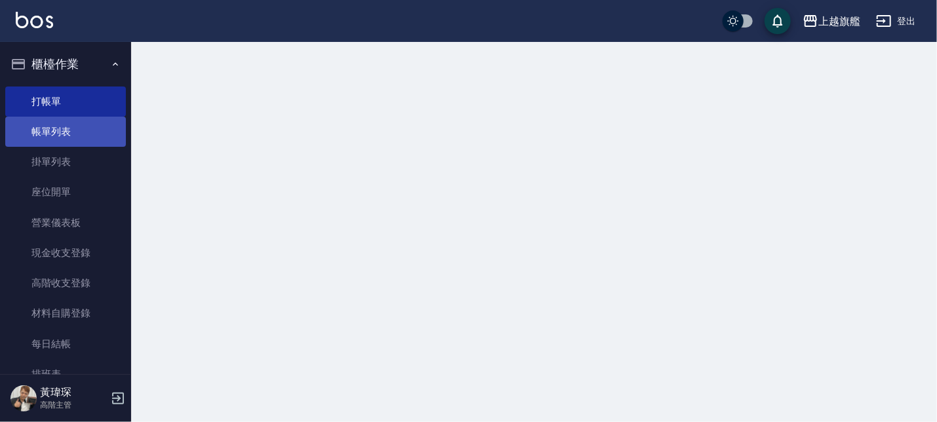
click at [54, 121] on link "帳單列表" at bounding box center [65, 132] width 121 height 30
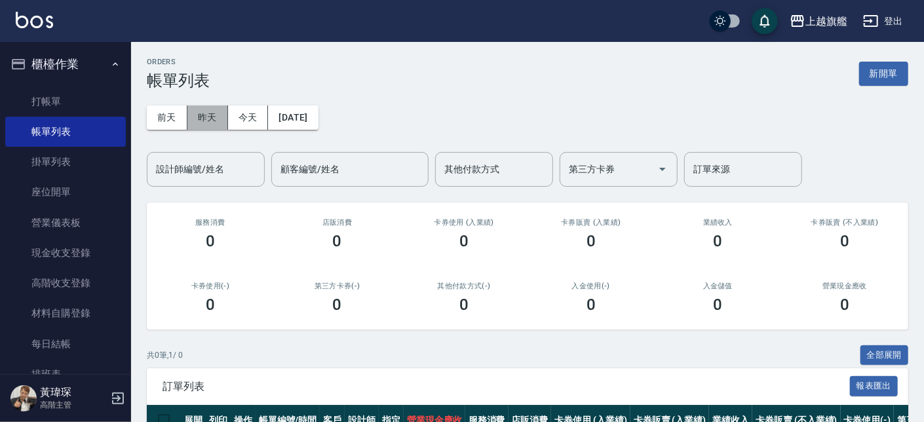
click at [213, 117] on button "昨天" at bounding box center [207, 118] width 41 height 24
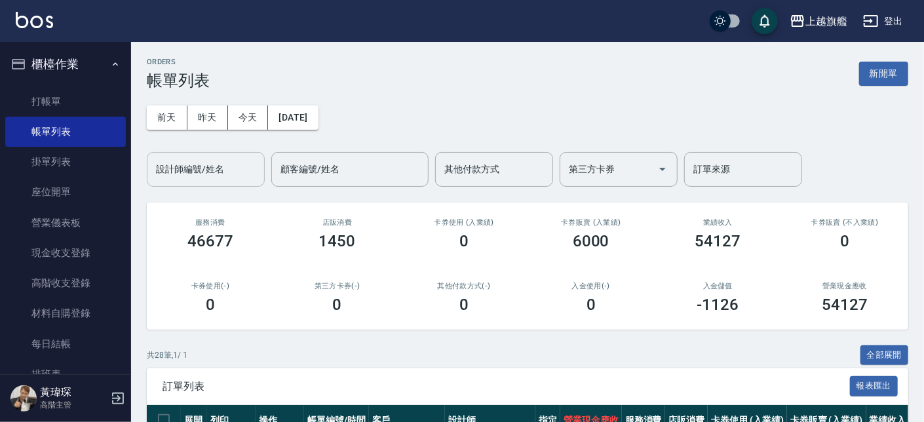
click at [201, 168] on input "設計師編號/姓名" at bounding box center [206, 169] width 106 height 23
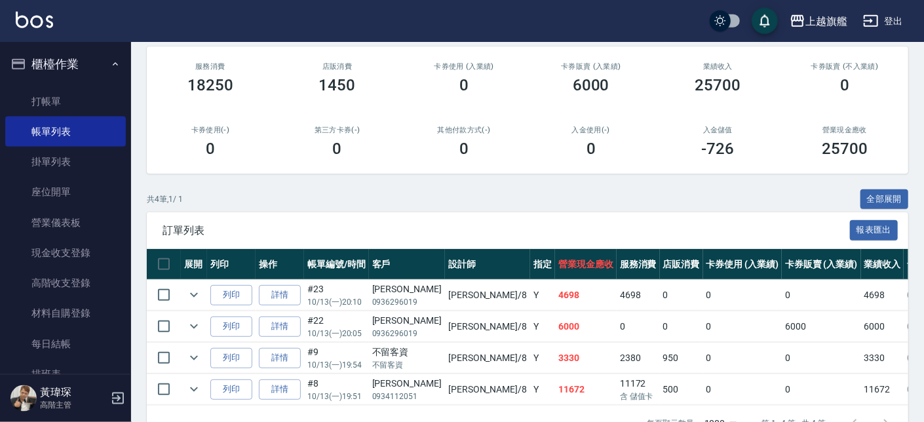
scroll to position [204, 0]
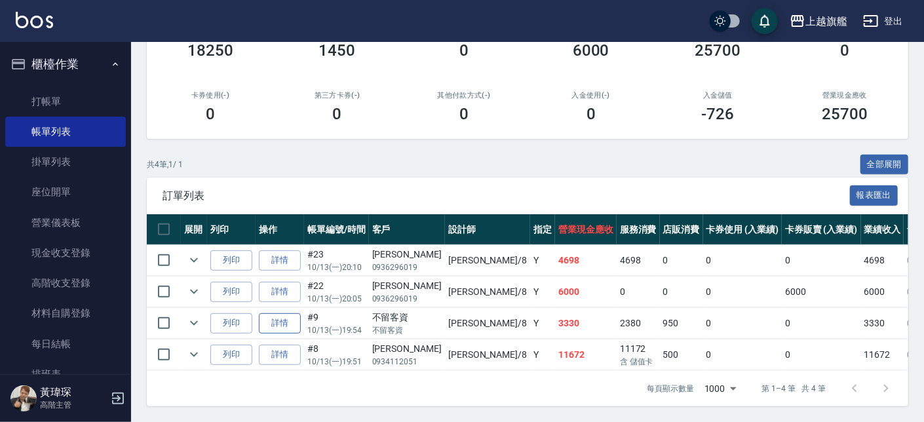
type input "[PERSON_NAME]-8"
click at [290, 313] on link "詳情" at bounding box center [280, 323] width 42 height 20
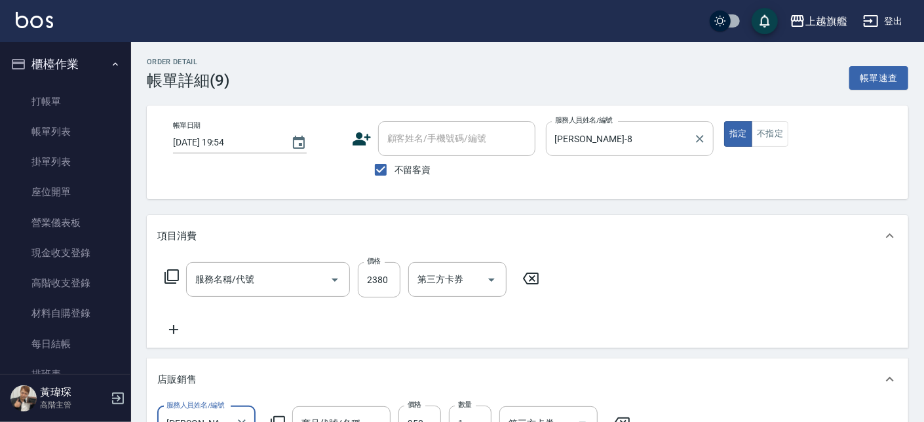
type input "[DATE] 19:54"
checkbox input "true"
type input "[PERSON_NAME]-8"
type input "型男燙髮2099(22099)"
type input "MAD洗護組"
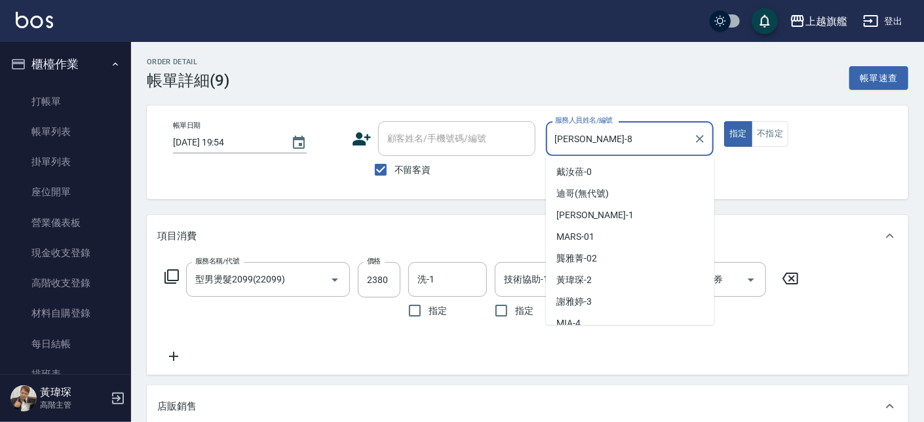
scroll to position [96, 0]
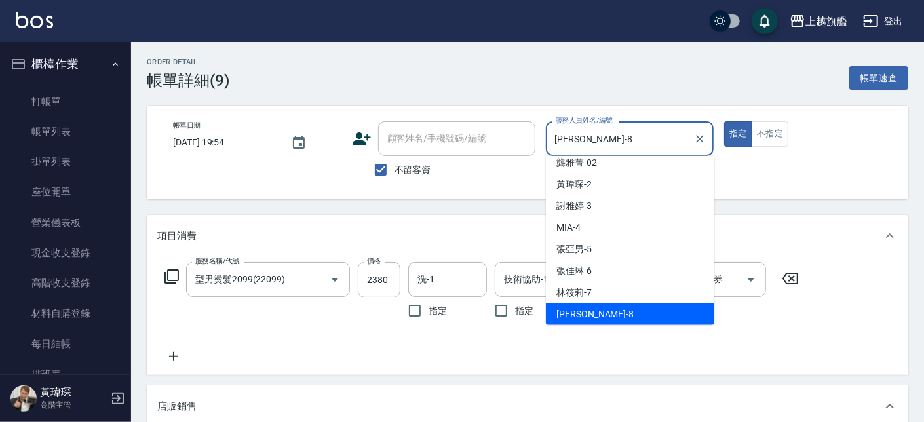
drag, startPoint x: 604, startPoint y: 143, endPoint x: 510, endPoint y: 143, distance: 94.4
click at [552, 143] on input "[PERSON_NAME]-8" at bounding box center [620, 138] width 137 height 23
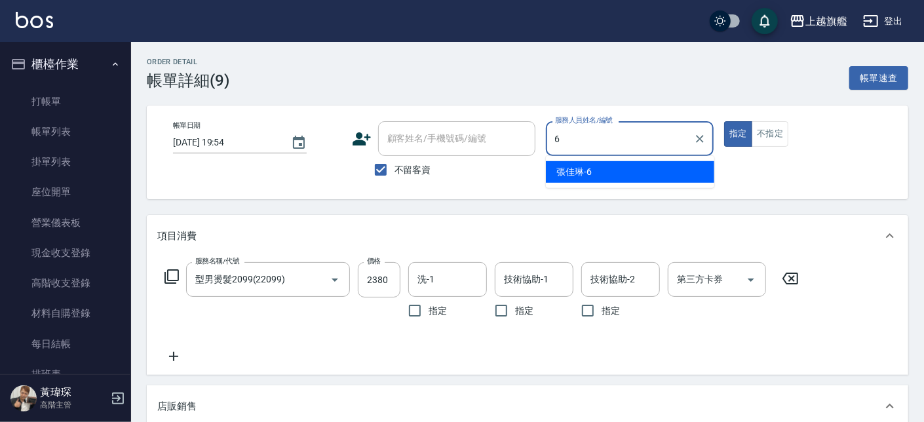
scroll to position [0, 0]
type input "[PERSON_NAME]-6"
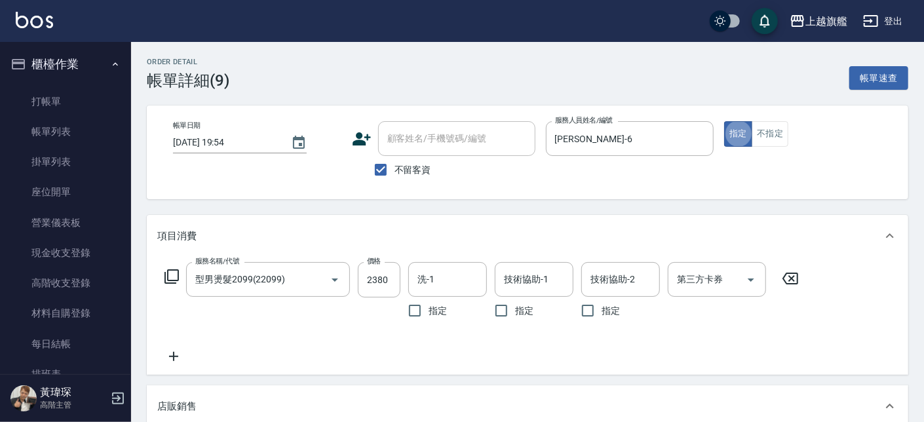
type button "true"
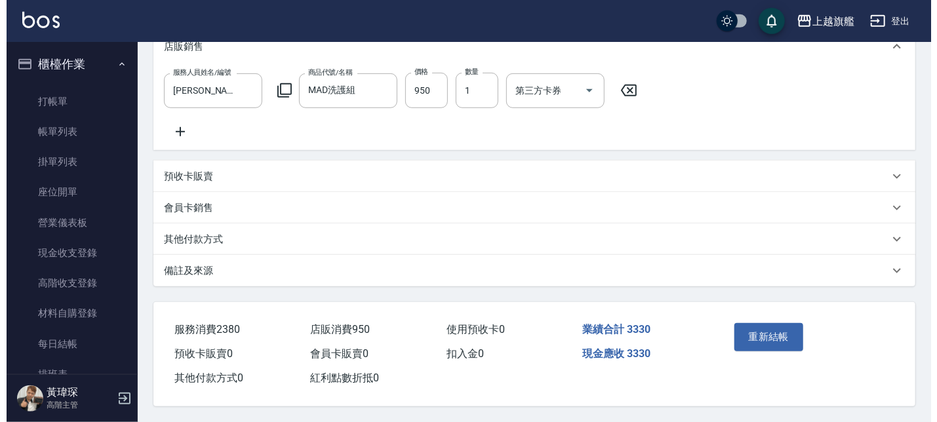
scroll to position [373, 0]
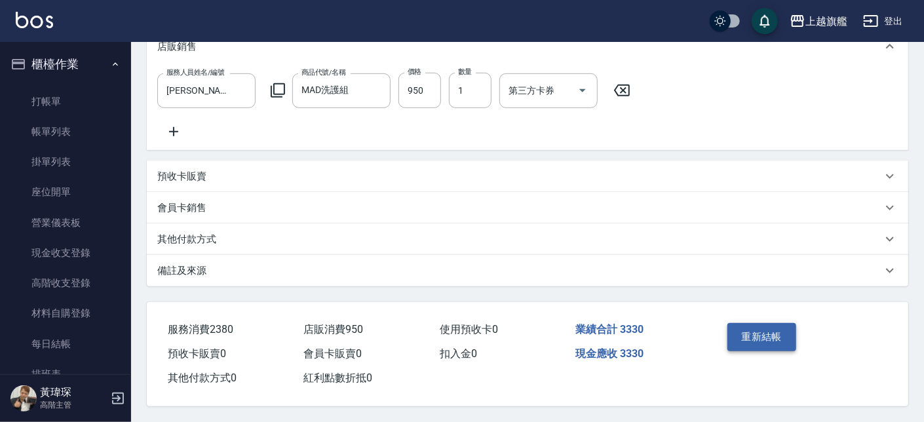
click at [759, 325] on button "重新結帳" at bounding box center [761, 337] width 69 height 28
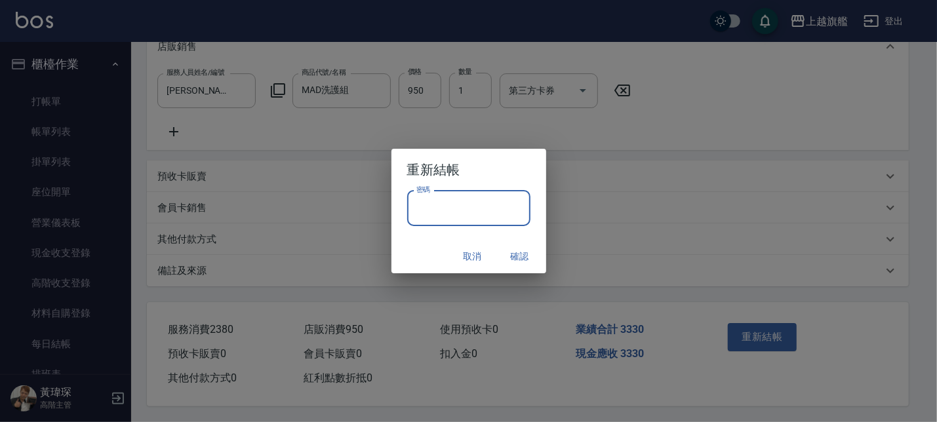
click at [496, 223] on input "密碼" at bounding box center [468, 208] width 123 height 35
type input "*******"
click at [514, 254] on button "確認" at bounding box center [520, 256] width 42 height 24
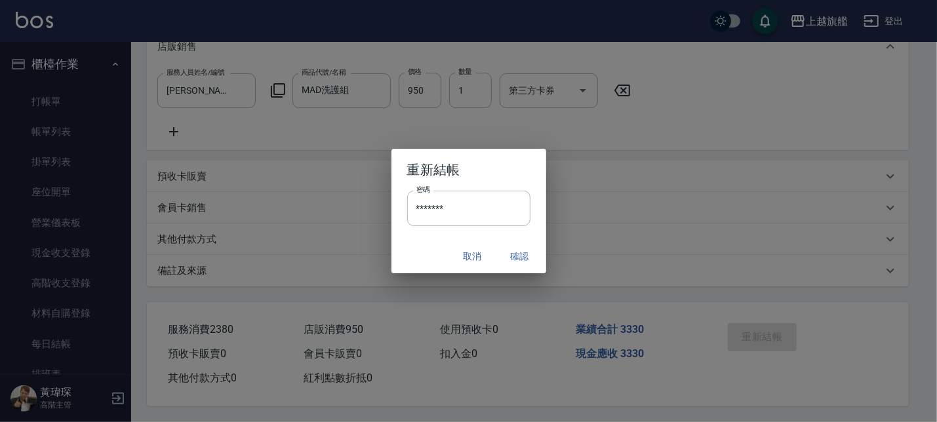
click at [513, 261] on div "取消 確認" at bounding box center [468, 256] width 155 height 35
click at [523, 252] on div "Order detail 帳單詳細 (9) 帳單速查 帳單日期 [DATE] 19:54 顧客姓名/手機號碼/編號 顧客姓名/手機號碼/編號 不留客資 服務人…" at bounding box center [462, 31] width 924 height 782
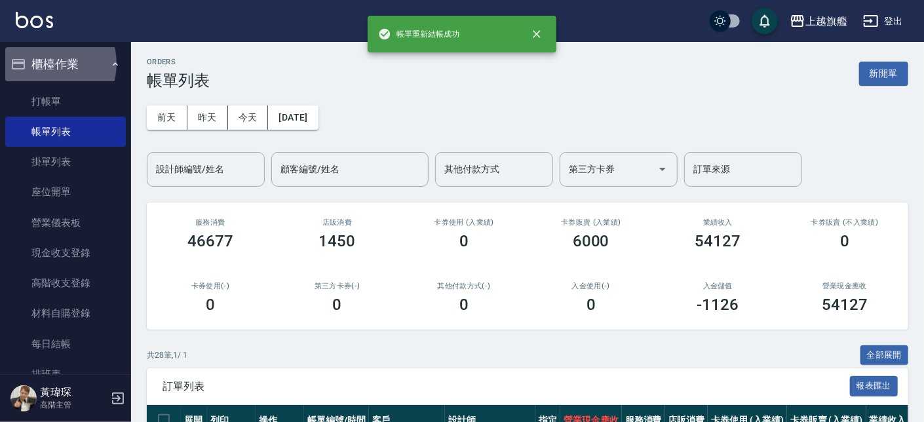
click at [47, 64] on button "櫃檯作業" at bounding box center [65, 64] width 121 height 34
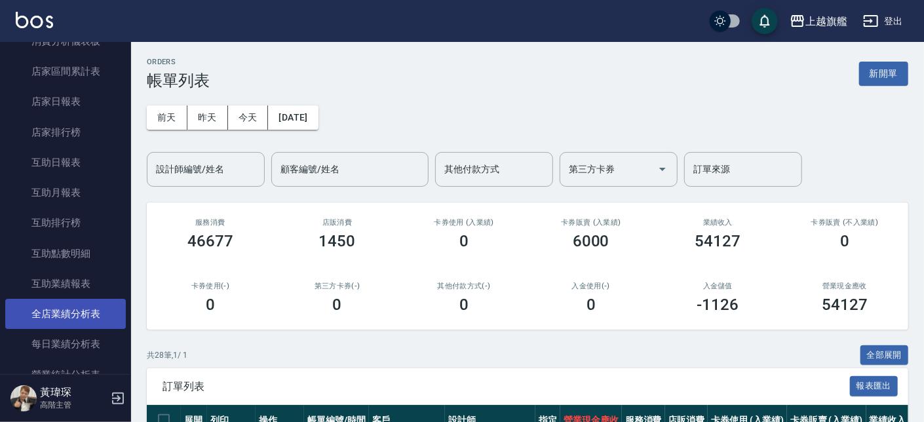
scroll to position [316, 0]
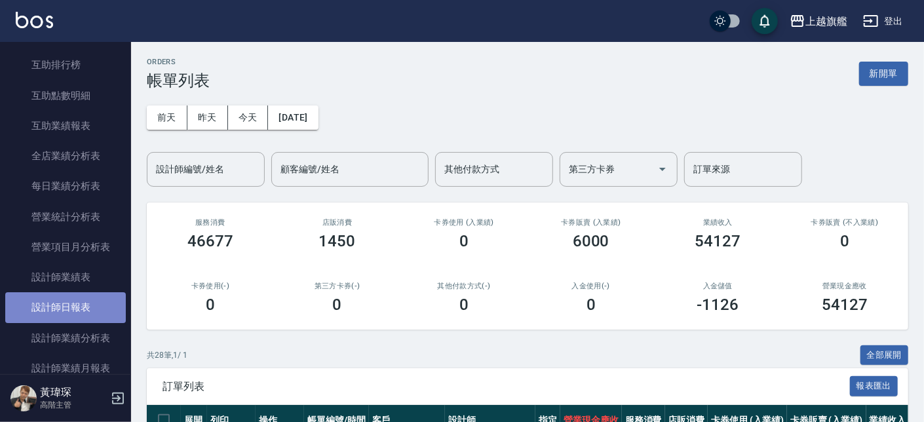
click at [71, 303] on link "設計師日報表" at bounding box center [65, 307] width 121 height 30
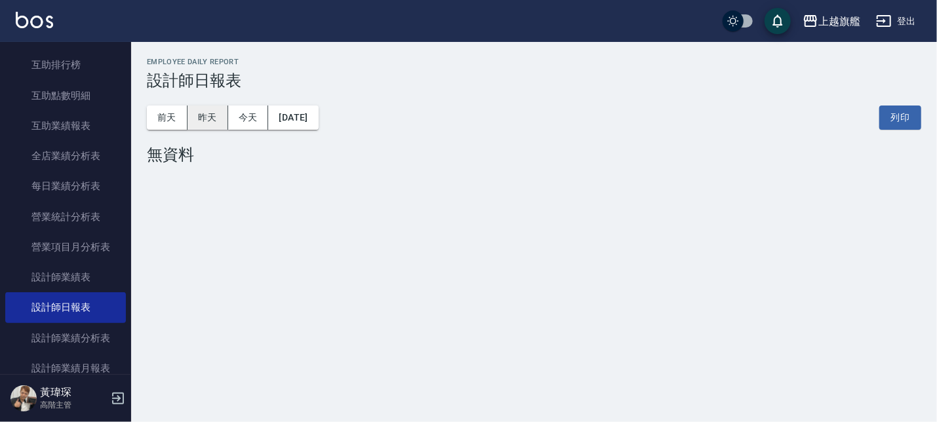
click at [200, 114] on button "昨天" at bounding box center [207, 118] width 41 height 24
